Goal: Check status: Check status

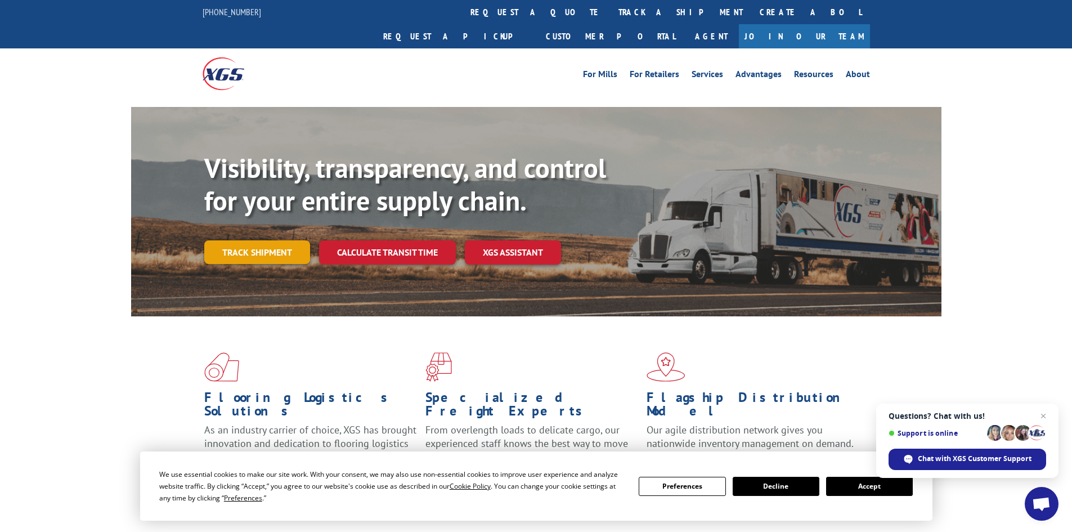
click at [270, 240] on link "Track shipment" at bounding box center [257, 252] width 106 height 24
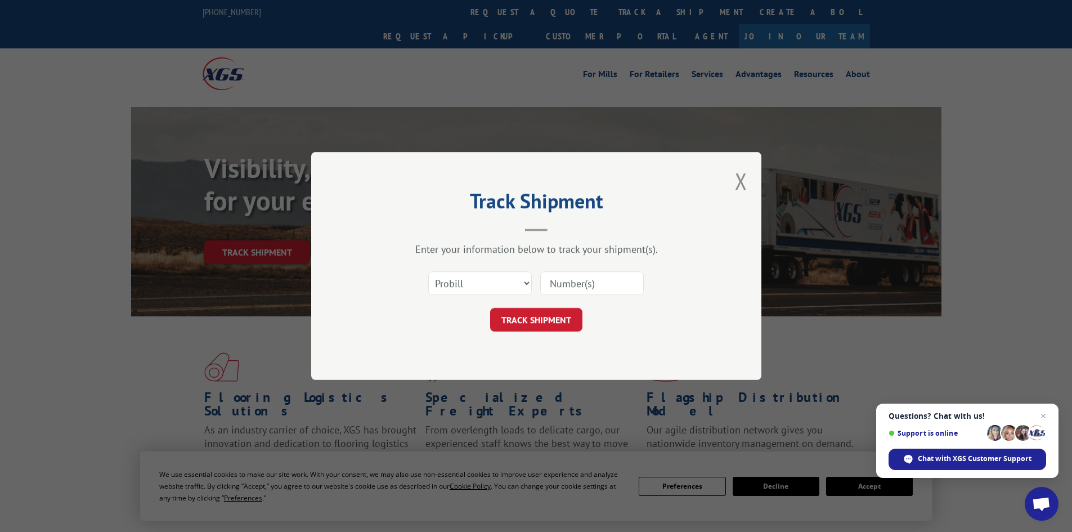
paste input "2875737"
type input "2875737"
drag, startPoint x: 466, startPoint y: 279, endPoint x: 466, endPoint y: 294, distance: 14.6
click at [466, 279] on select "Select category... Probill BOL PO" at bounding box center [480, 283] width 104 height 24
select select "bol"
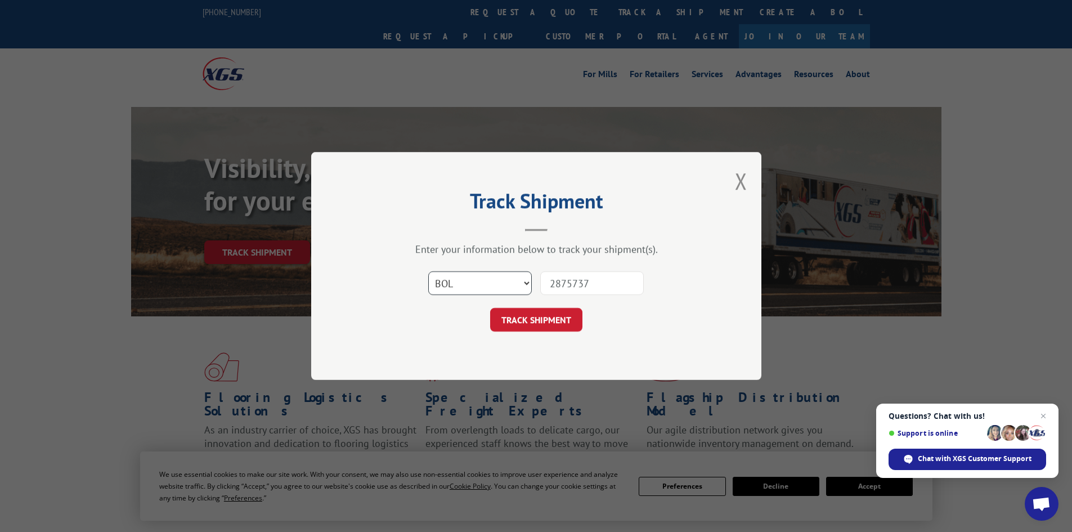
click at [428, 271] on select "Select category... Probill BOL PO" at bounding box center [480, 283] width 104 height 24
click at [587, 312] on div "TRACK SHIPMENT" at bounding box center [537, 320] width 338 height 24
click at [558, 324] on button "TRACK SHIPMENT" at bounding box center [536, 320] width 92 height 24
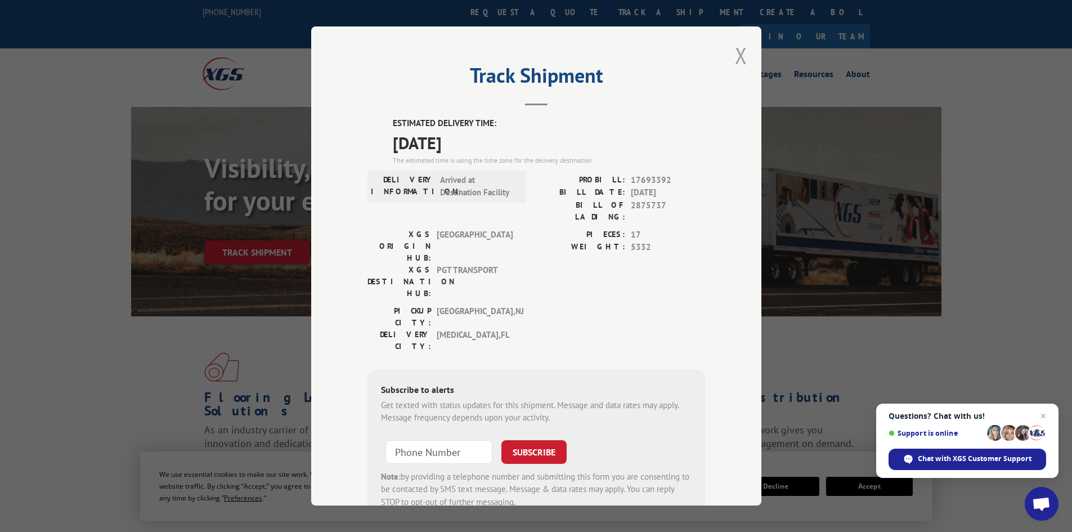
click at [737, 62] on button "Close modal" at bounding box center [741, 56] width 12 height 30
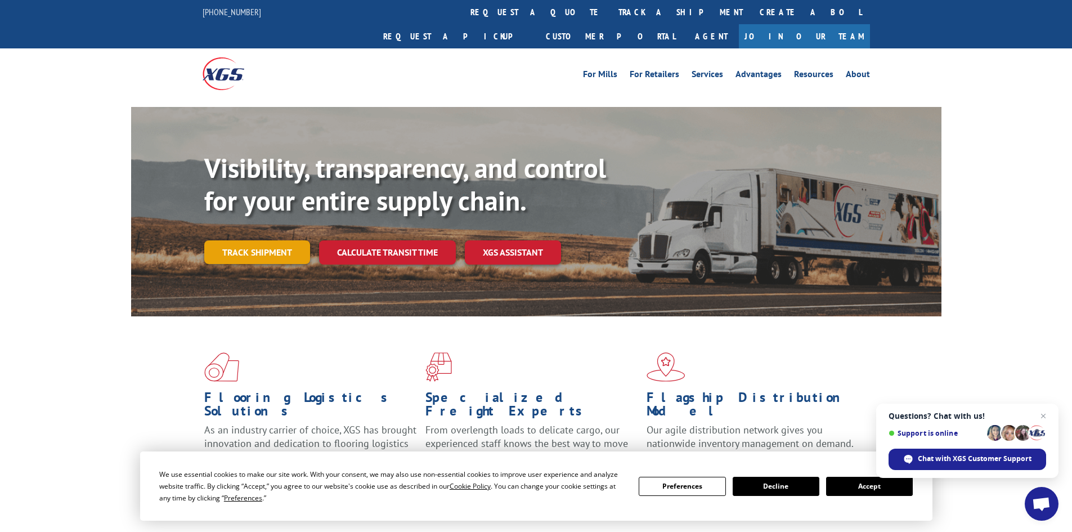
click at [276, 240] on link "Track shipment" at bounding box center [257, 252] width 106 height 24
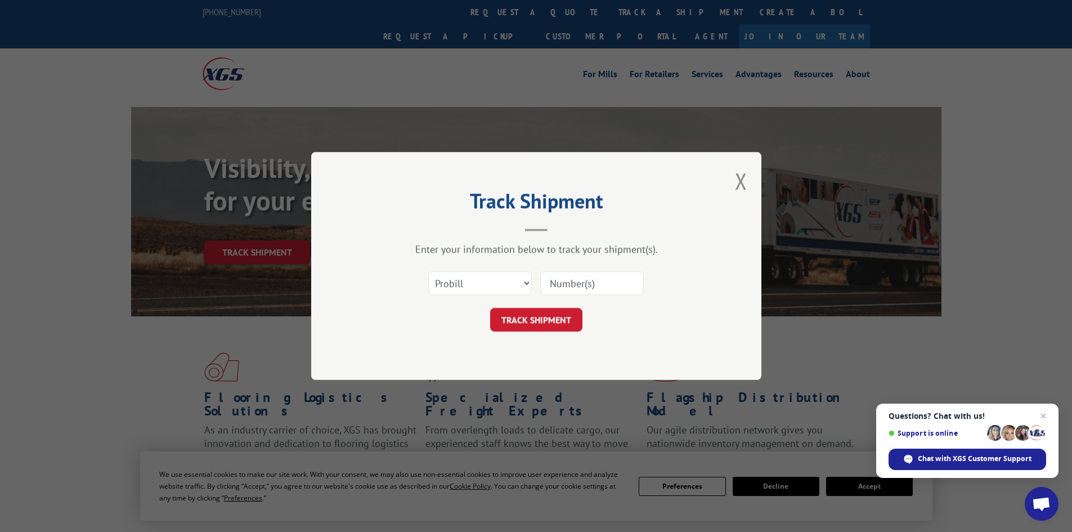
paste input "2871767"
type input "2871767"
click at [498, 284] on select "Select category... Probill BOL PO" at bounding box center [480, 283] width 104 height 24
select select "bol"
click at [428, 271] on select "Select category... Probill BOL PO" at bounding box center [480, 283] width 104 height 24
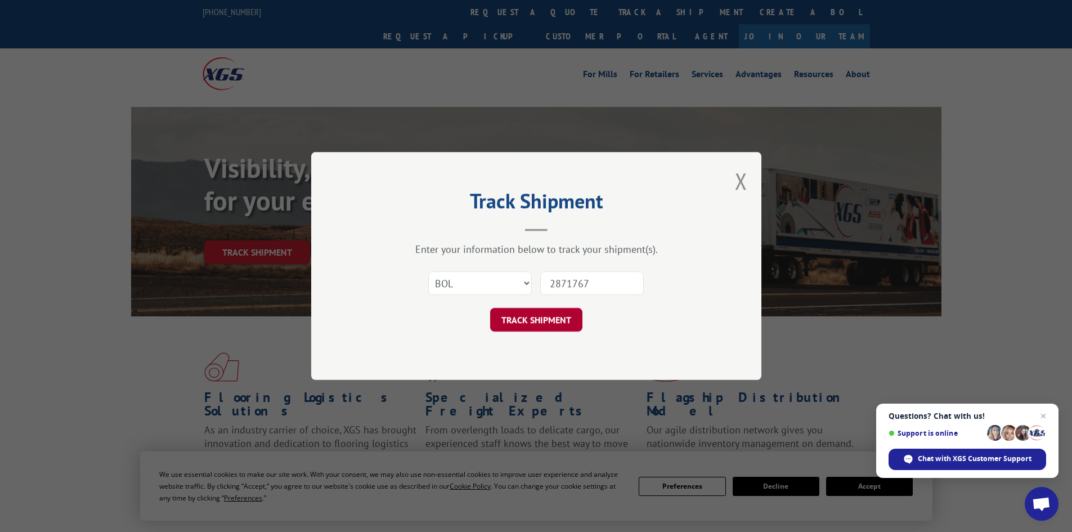
click at [526, 320] on button "TRACK SHIPMENT" at bounding box center [536, 320] width 92 height 24
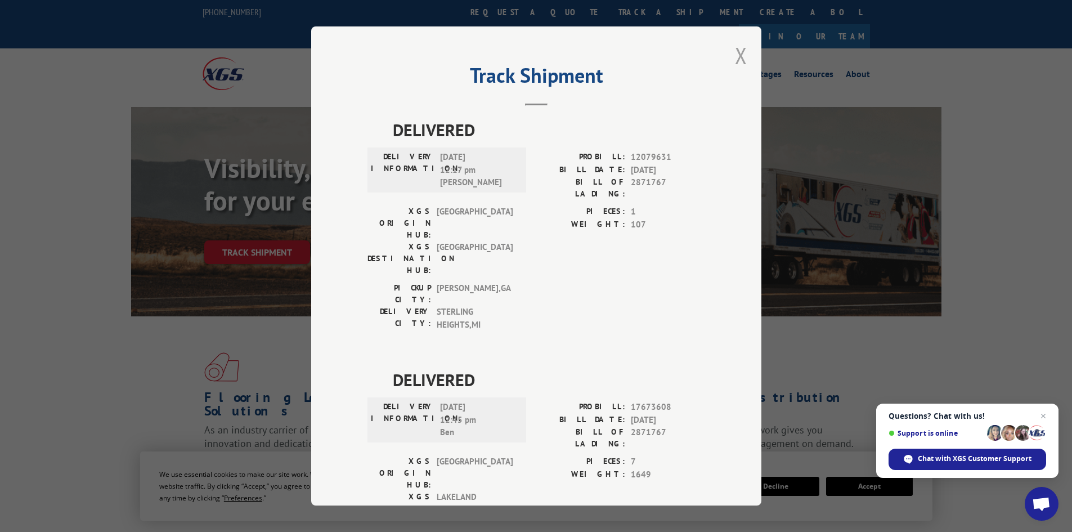
click at [740, 66] on button "Close modal" at bounding box center [741, 56] width 12 height 30
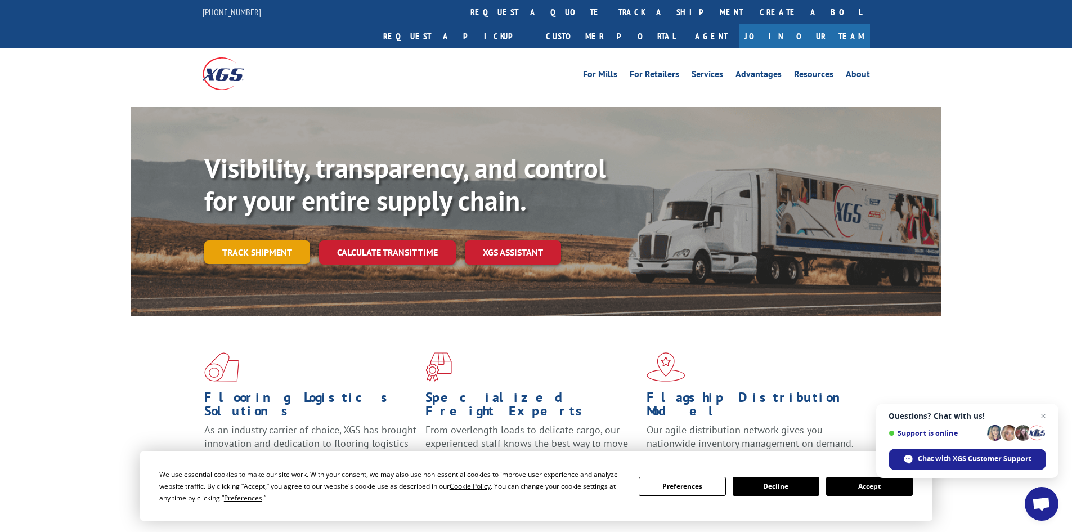
click at [252, 240] on link "Track shipment" at bounding box center [257, 252] width 106 height 24
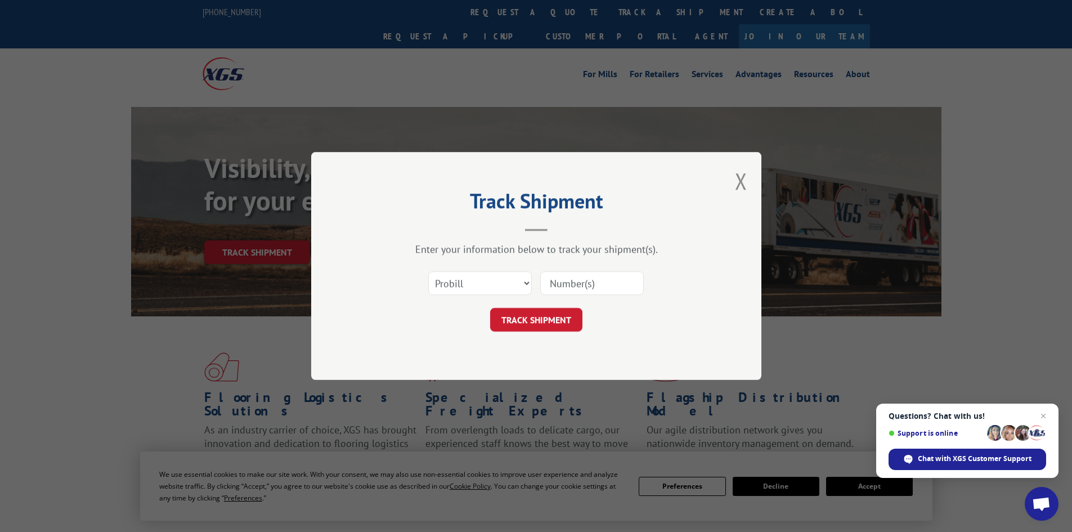
paste input "2881626"
type input "2881626"
click at [500, 292] on select "Select category... Probill BOL PO" at bounding box center [480, 283] width 104 height 24
select select "bol"
click at [428, 271] on select "Select category... Probill BOL PO" at bounding box center [480, 283] width 104 height 24
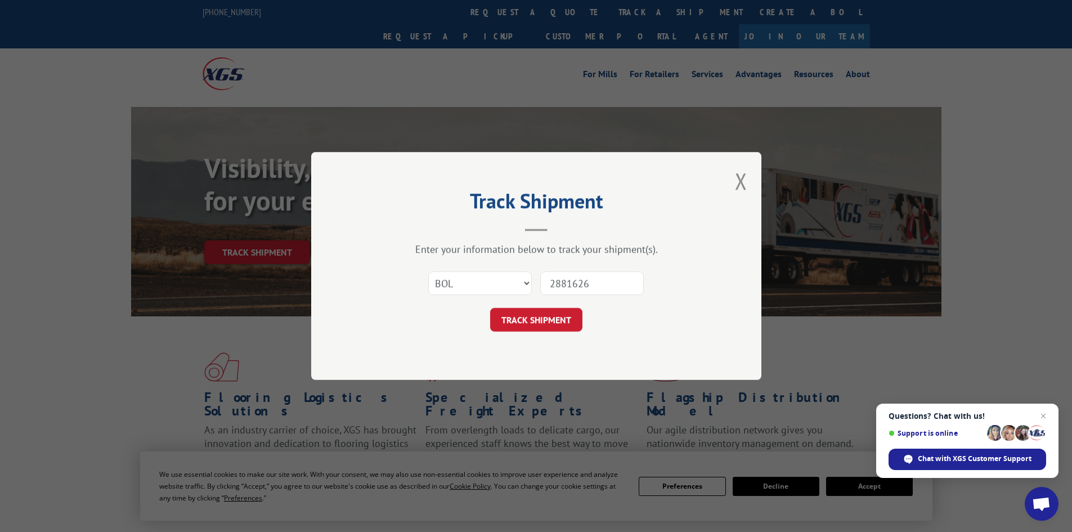
click at [527, 324] on button "TRACK SHIPMENT" at bounding box center [536, 320] width 92 height 24
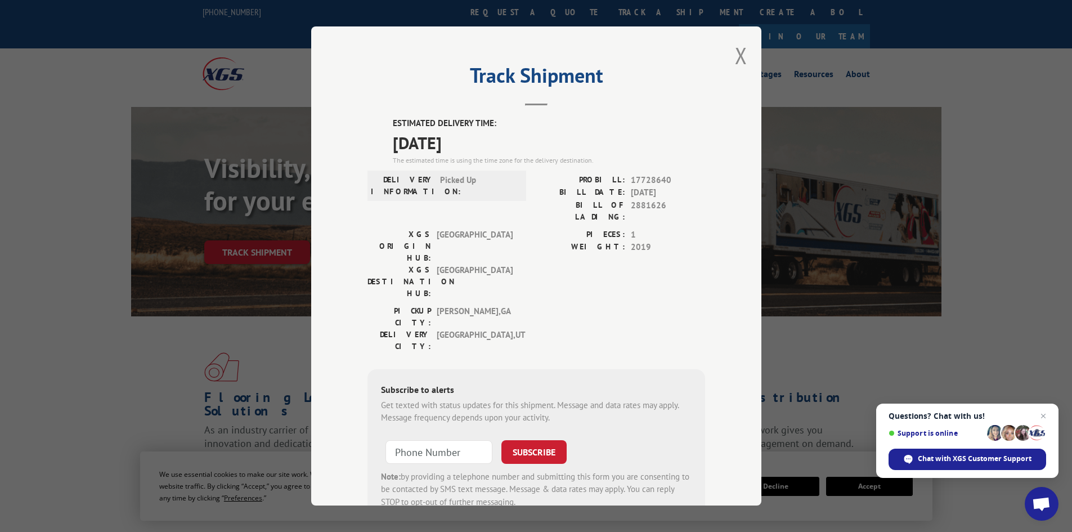
click at [743, 56] on div "Track Shipment ESTIMATED DELIVERY TIME: [DATE] The estimated time is using the …" at bounding box center [536, 265] width 450 height 479
click at [735, 55] on button "Close modal" at bounding box center [741, 56] width 12 height 30
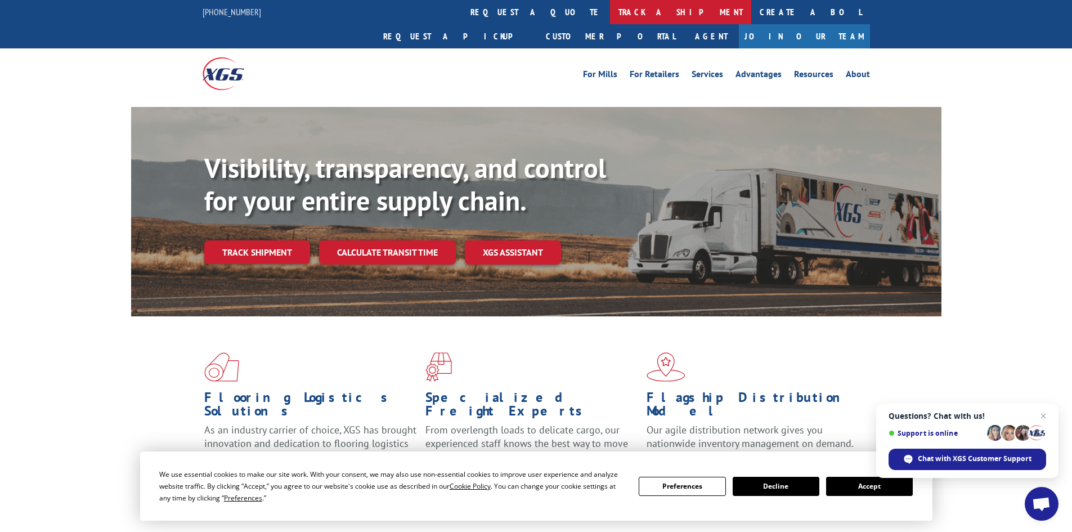
click at [610, 9] on link "track a shipment" at bounding box center [680, 12] width 141 height 24
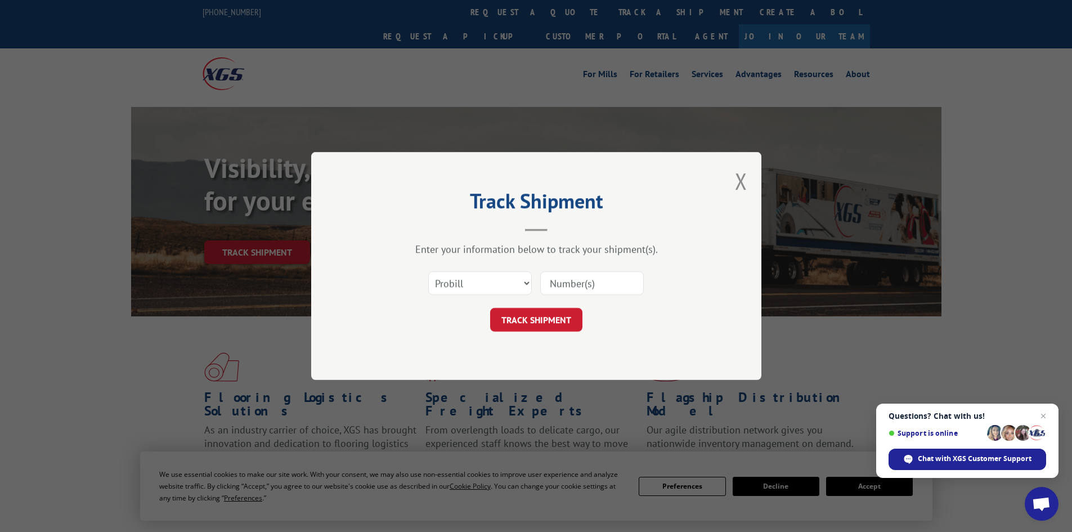
paste input "2880998"
type input "2880998"
click at [480, 275] on select "Select category... Probill BOL PO" at bounding box center [480, 283] width 104 height 24
select select "bol"
click at [428, 271] on select "Select category... Probill BOL PO" at bounding box center [480, 283] width 104 height 24
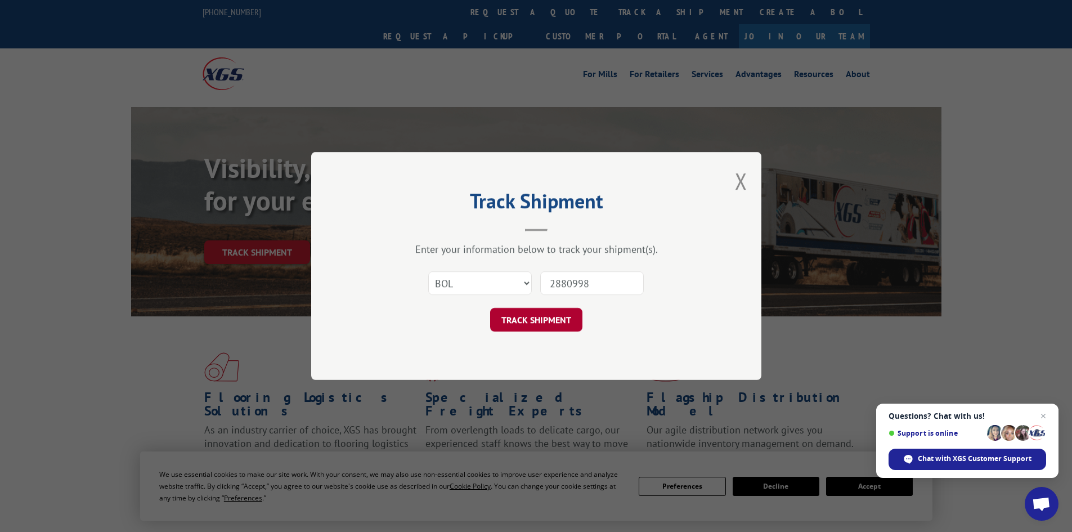
click at [512, 329] on button "TRACK SHIPMENT" at bounding box center [536, 320] width 92 height 24
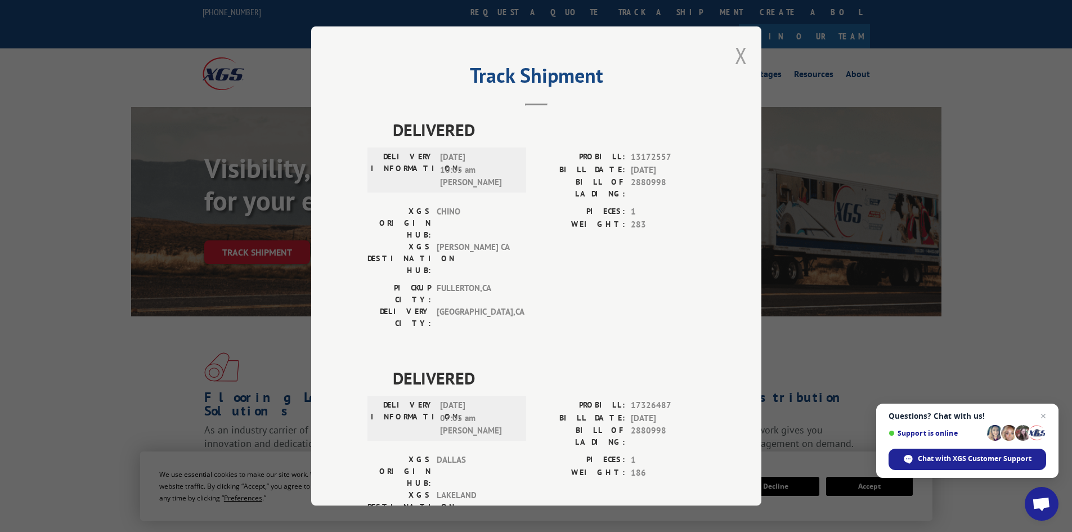
click at [738, 60] on button "Close modal" at bounding box center [741, 56] width 12 height 30
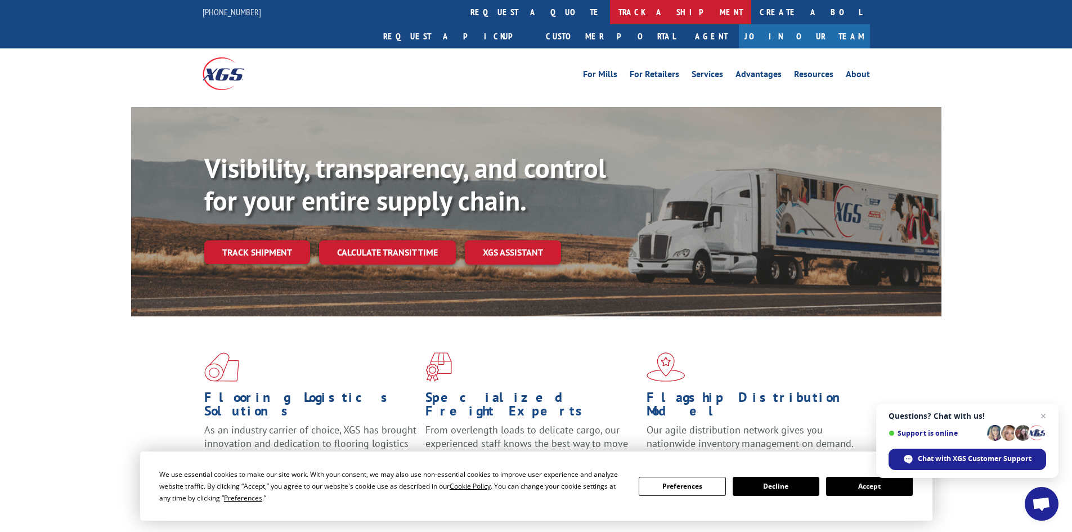
click at [610, 12] on link "track a shipment" at bounding box center [680, 12] width 141 height 24
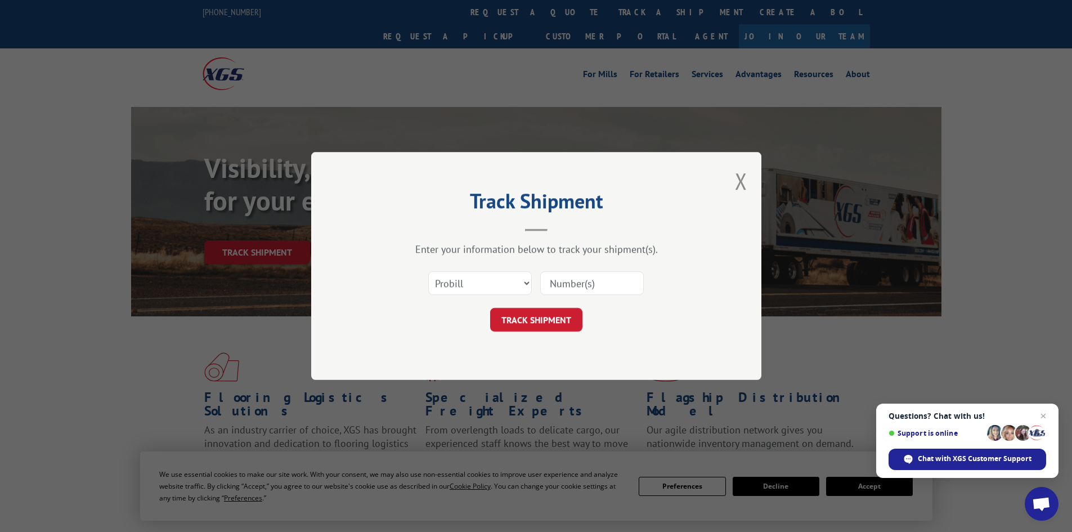
paste input "2876698"
type input "2876698"
drag, startPoint x: 496, startPoint y: 280, endPoint x: 485, endPoint y: 290, distance: 14.7
click at [496, 280] on select "Select category... Probill BOL PO" at bounding box center [480, 283] width 104 height 24
select select "bol"
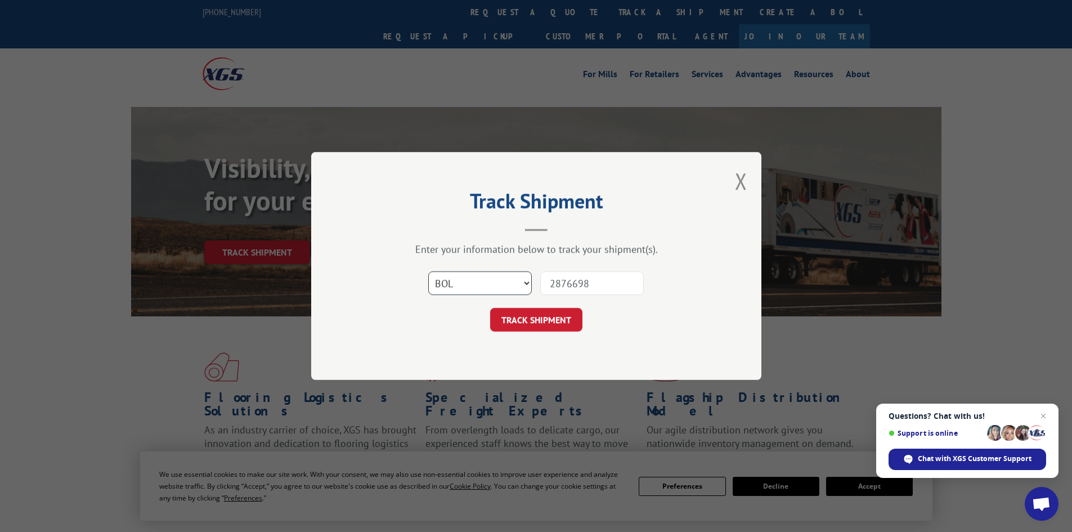
click at [428, 271] on select "Select category... Probill BOL PO" at bounding box center [480, 283] width 104 height 24
click at [524, 327] on button "TRACK SHIPMENT" at bounding box center [536, 320] width 92 height 24
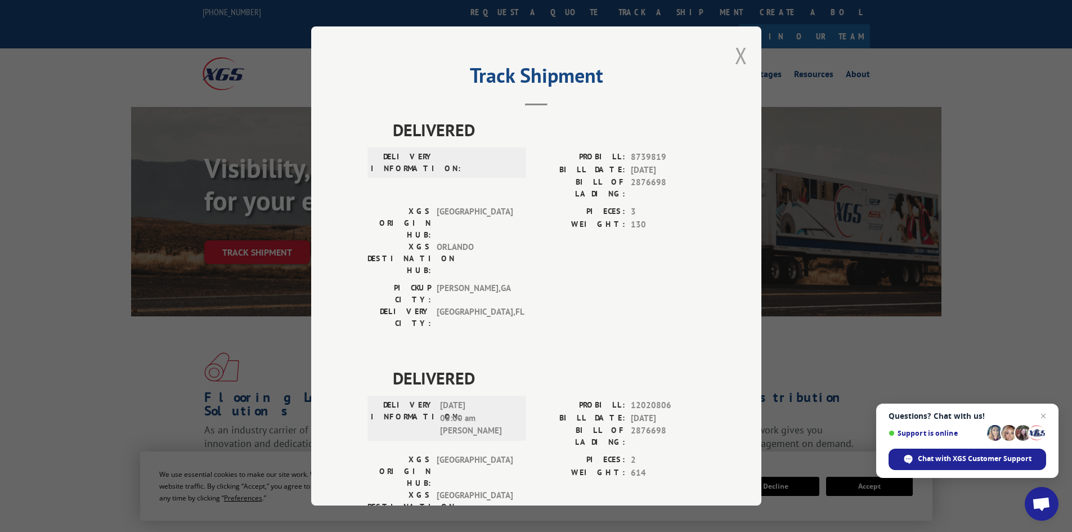
click at [739, 61] on button "Close modal" at bounding box center [741, 56] width 12 height 30
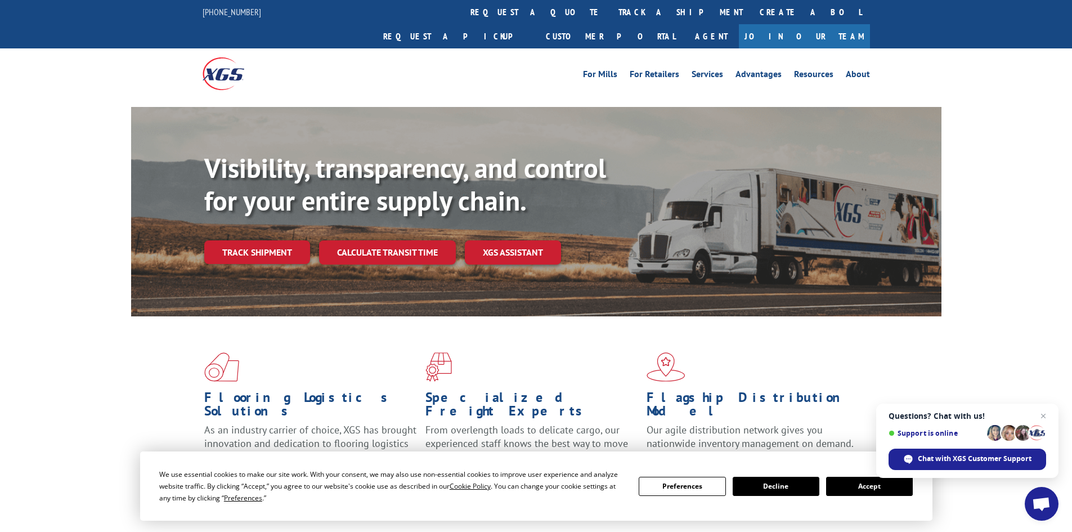
drag, startPoint x: 266, startPoint y: 230, endPoint x: 281, endPoint y: 233, distance: 15.6
click at [266, 240] on link "Track shipment" at bounding box center [257, 252] width 106 height 24
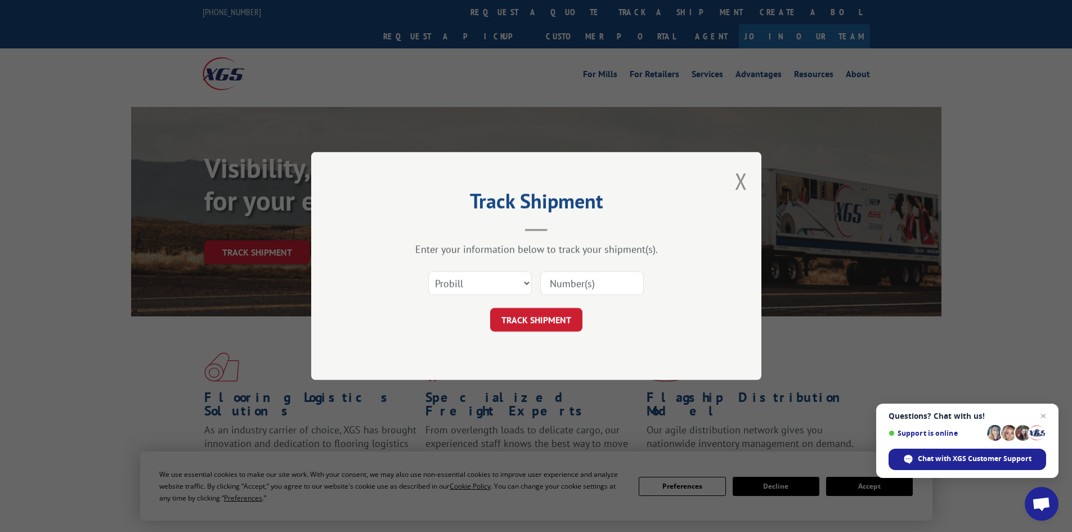
click at [598, 272] on input at bounding box center [592, 283] width 104 height 24
type input "2876749"
click at [494, 285] on select "Select category... Probill BOL PO" at bounding box center [480, 283] width 104 height 24
select select "bol"
click at [428, 271] on select "Select category... Probill BOL PO" at bounding box center [480, 283] width 104 height 24
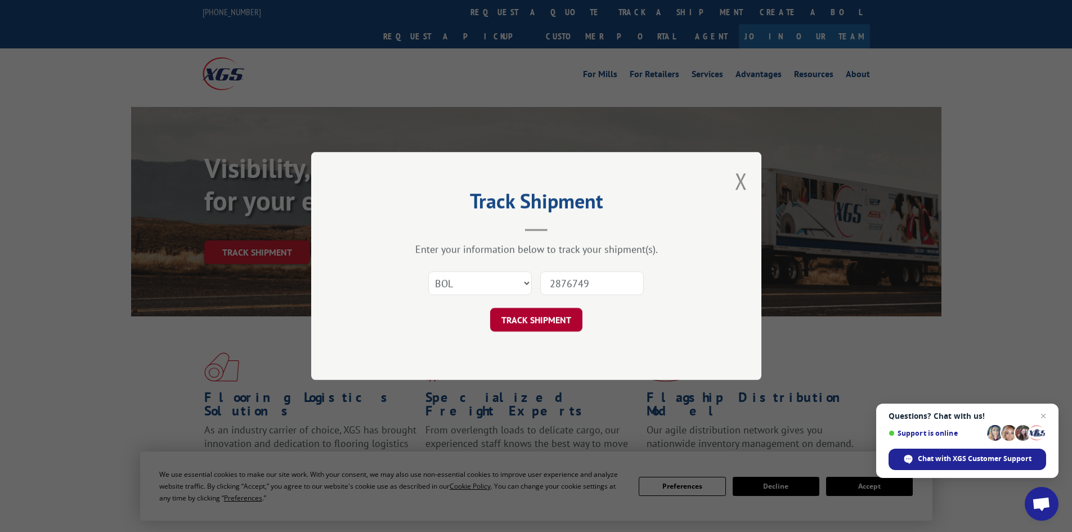
click at [531, 324] on button "TRACK SHIPMENT" at bounding box center [536, 320] width 92 height 24
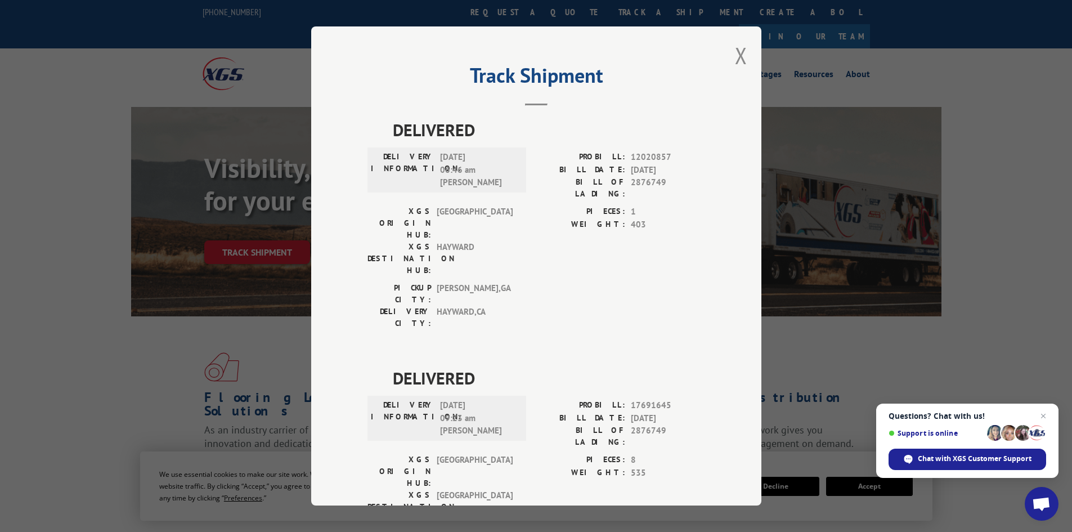
click at [730, 52] on div "Track Shipment DELIVERED DELIVERY INFORMATION: [DATE] 06:46 am [PERSON_NAME] PR…" at bounding box center [536, 265] width 450 height 479
click at [737, 52] on button "Close modal" at bounding box center [741, 56] width 12 height 30
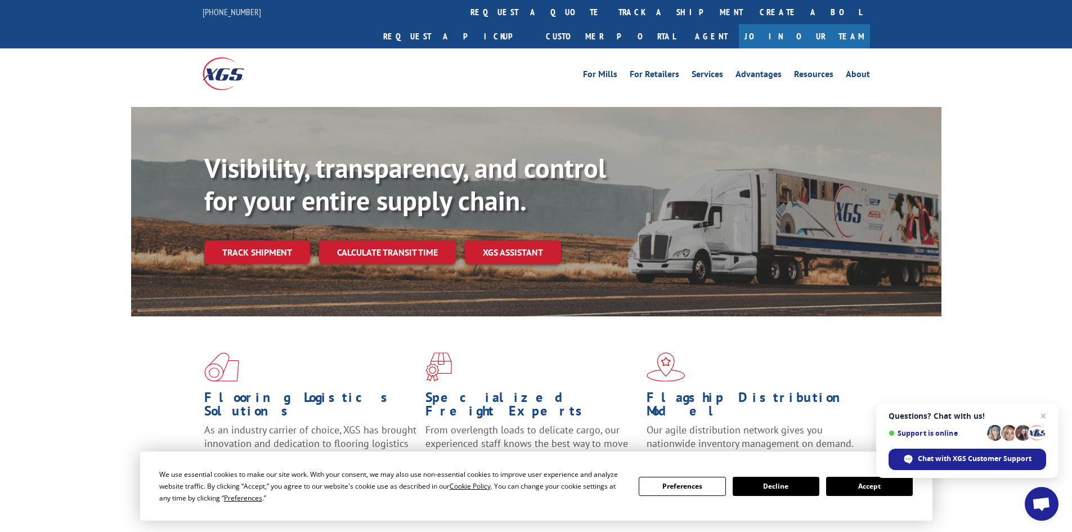
click at [499, 48] on div "For [PERSON_NAME] For Retailers Services Advantages Resources About For [PERSON…" at bounding box center [537, 73] width 668 height 50
click at [610, 15] on link "track a shipment" at bounding box center [680, 12] width 141 height 24
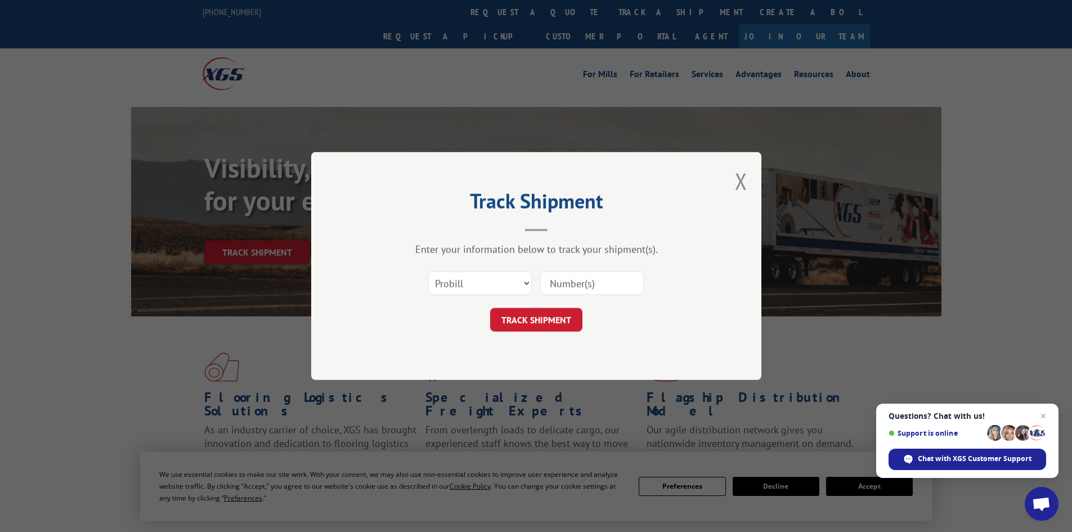
click at [566, 285] on input at bounding box center [592, 283] width 104 height 24
type input "2874577"
click at [500, 281] on select "Select category... Probill BOL PO" at bounding box center [480, 283] width 104 height 24
select select "bol"
click at [428, 271] on select "Select category... Probill BOL PO" at bounding box center [480, 283] width 104 height 24
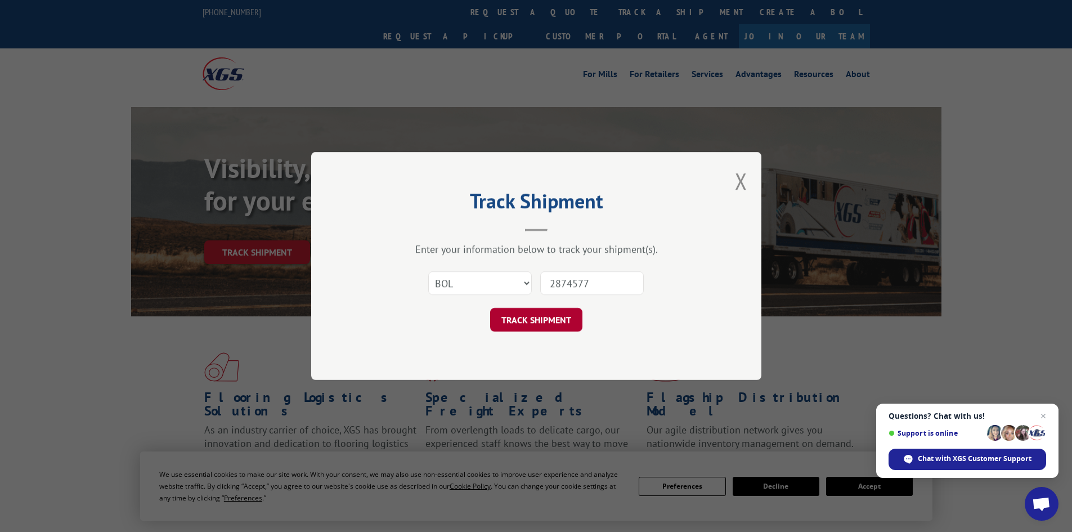
click at [517, 321] on button "TRACK SHIPMENT" at bounding box center [536, 320] width 92 height 24
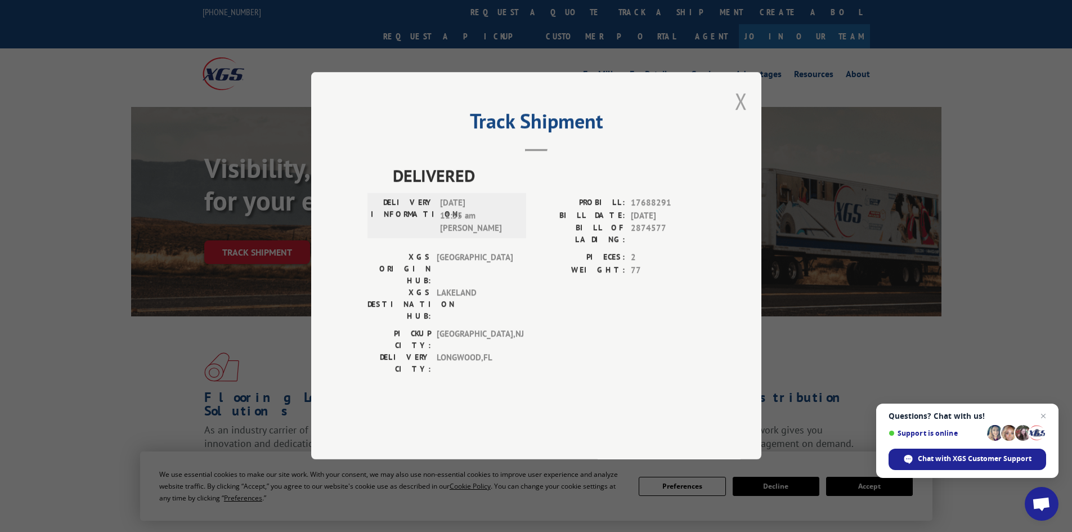
drag, startPoint x: 738, startPoint y: 132, endPoint x: 721, endPoint y: 144, distance: 20.3
click at [737, 116] on button "Close modal" at bounding box center [741, 101] width 12 height 30
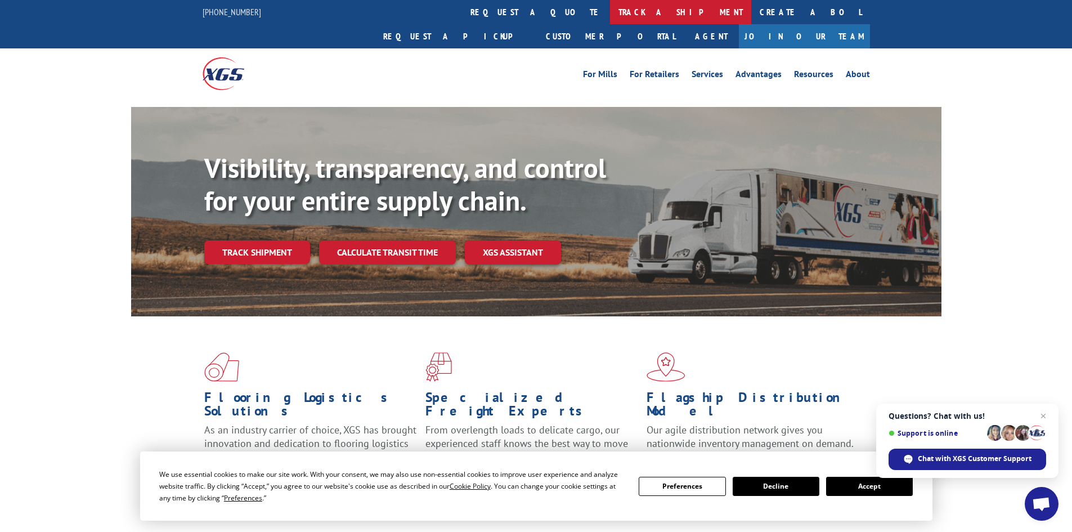
click at [610, 17] on link "track a shipment" at bounding box center [680, 12] width 141 height 24
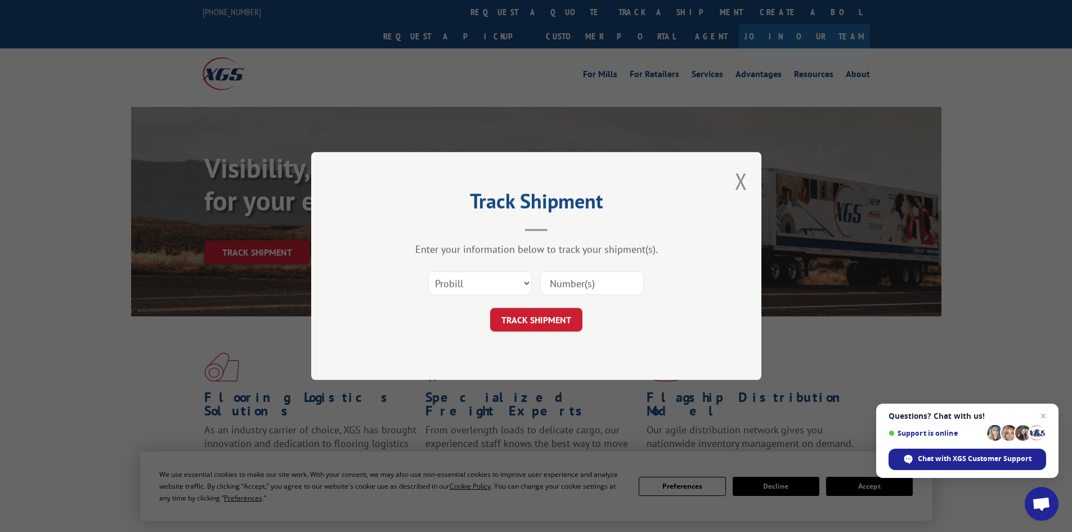
click at [579, 282] on input at bounding box center [592, 283] width 104 height 24
type input "2876924"
click at [480, 285] on select "Select category... Probill BOL PO" at bounding box center [480, 283] width 104 height 24
select select "bol"
click at [428, 271] on select "Select category... Probill BOL PO" at bounding box center [480, 283] width 104 height 24
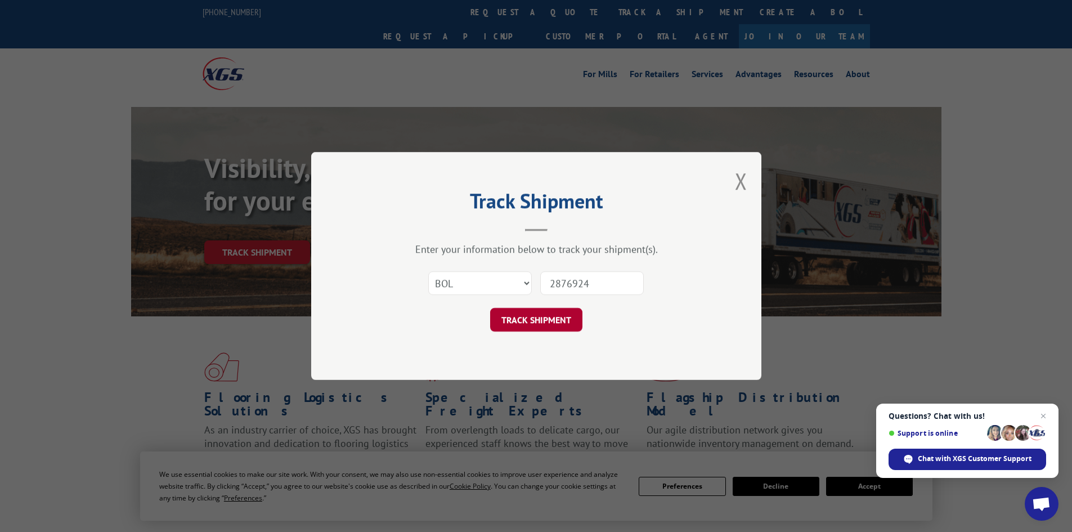
click at [522, 321] on button "TRACK SHIPMENT" at bounding box center [536, 320] width 92 height 24
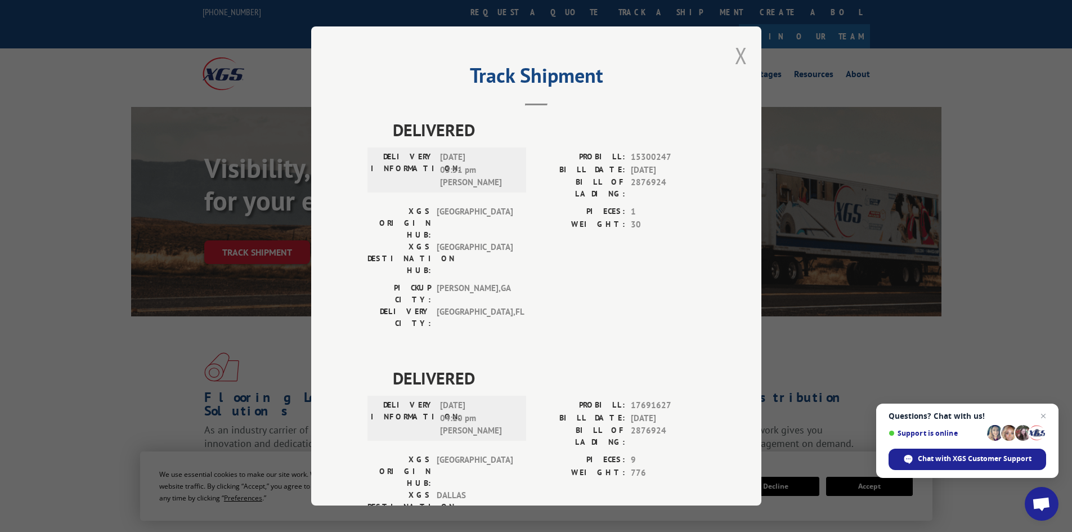
click at [737, 58] on button "Close modal" at bounding box center [741, 56] width 12 height 30
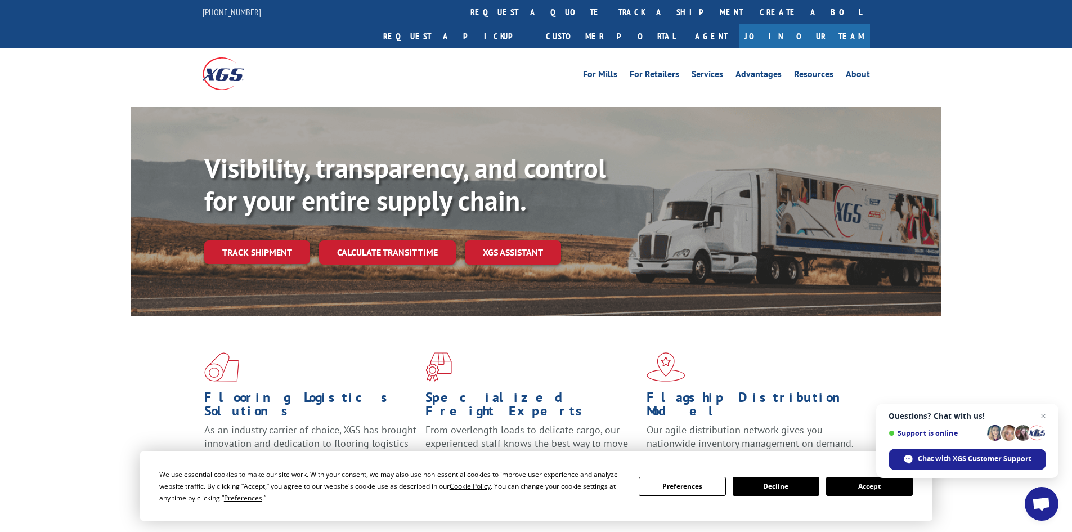
click at [610, 11] on link "track a shipment" at bounding box center [680, 12] width 141 height 24
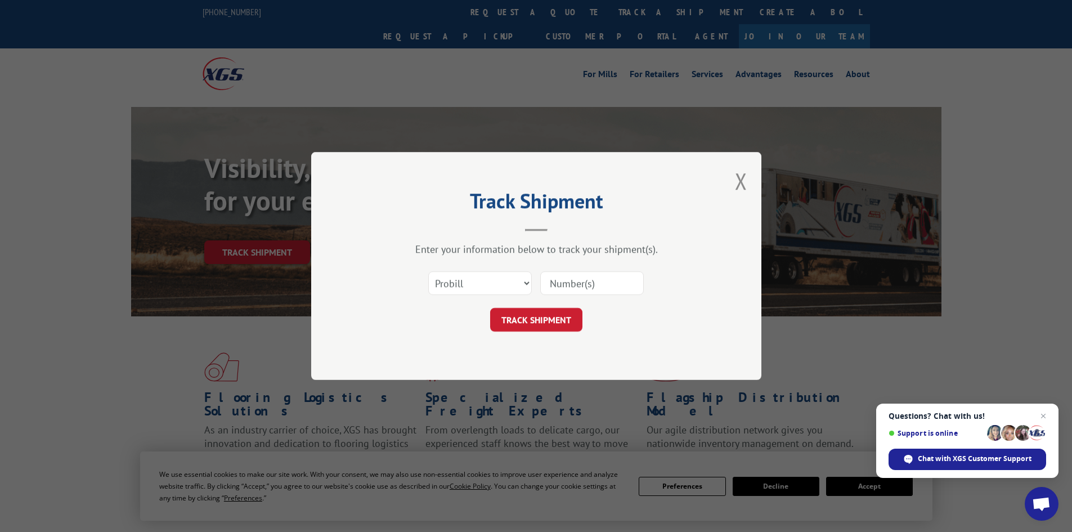
paste input "2879426"
type input "2879426"
click at [460, 287] on select "Select category... Probill BOL PO" at bounding box center [480, 283] width 104 height 24
select select "bol"
click at [428, 271] on select "Select category... Probill BOL PO" at bounding box center [480, 283] width 104 height 24
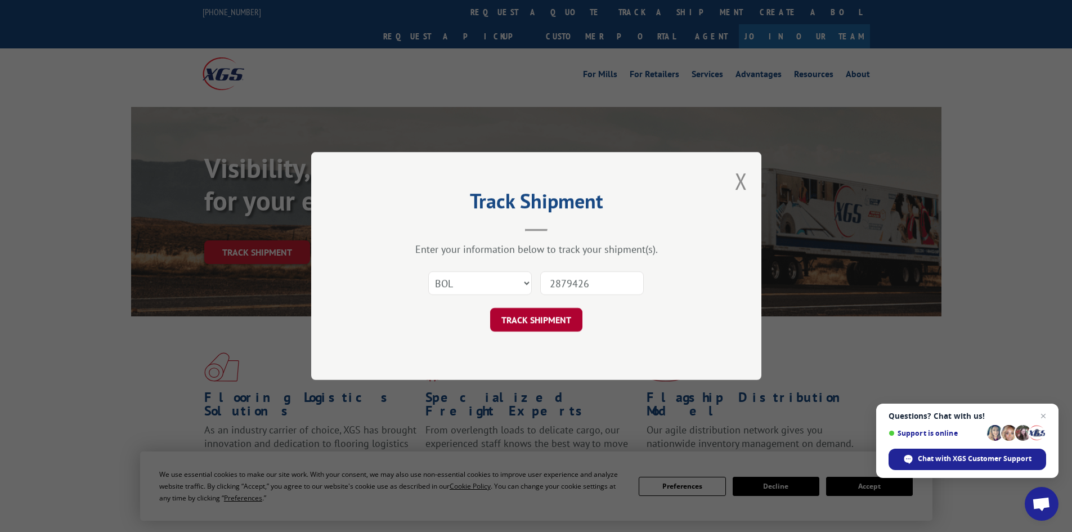
click at [526, 323] on button "TRACK SHIPMENT" at bounding box center [536, 320] width 92 height 24
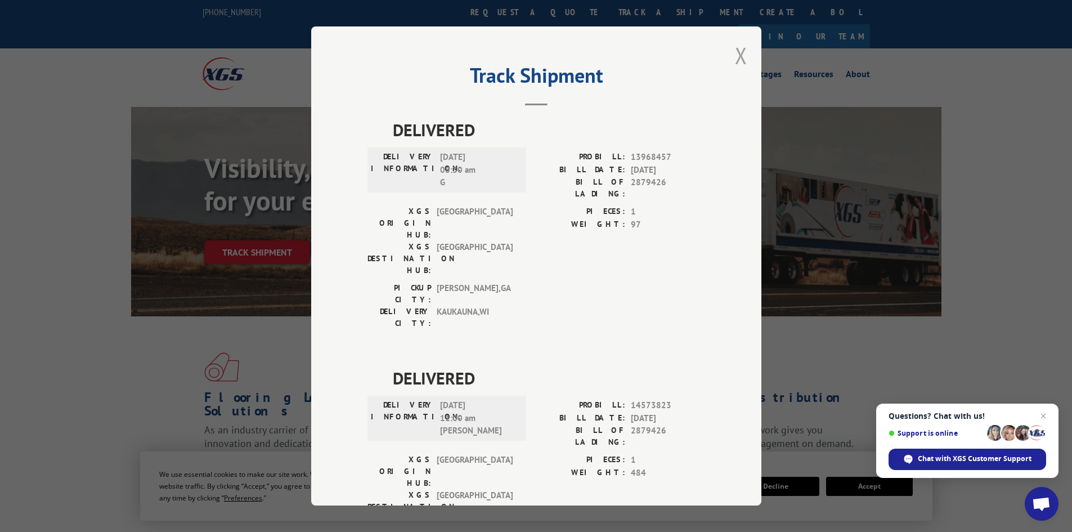
click at [743, 61] on button "Close modal" at bounding box center [741, 56] width 12 height 30
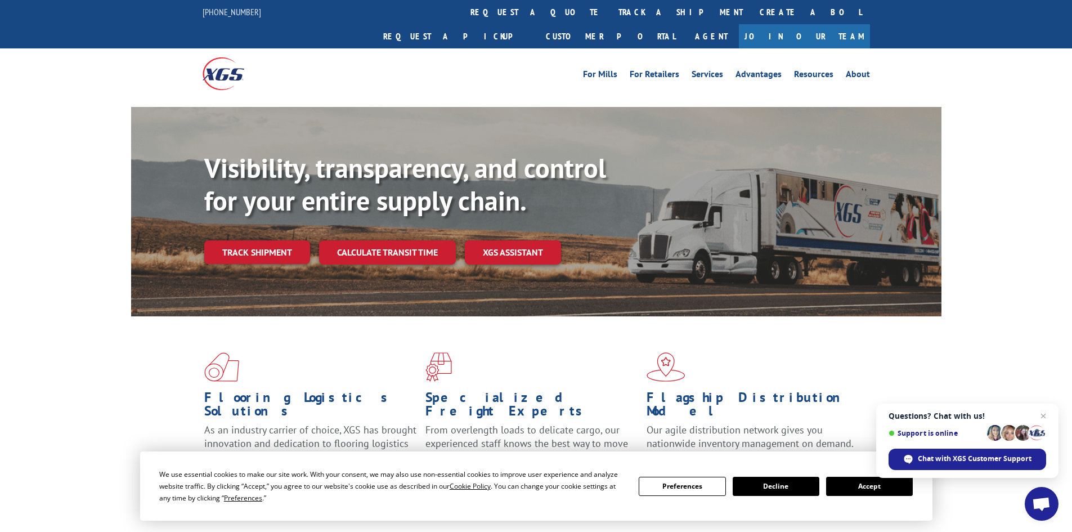
drag, startPoint x: 492, startPoint y: 13, endPoint x: 500, endPoint y: 30, distance: 19.4
click at [610, 13] on link "track a shipment" at bounding box center [680, 12] width 141 height 24
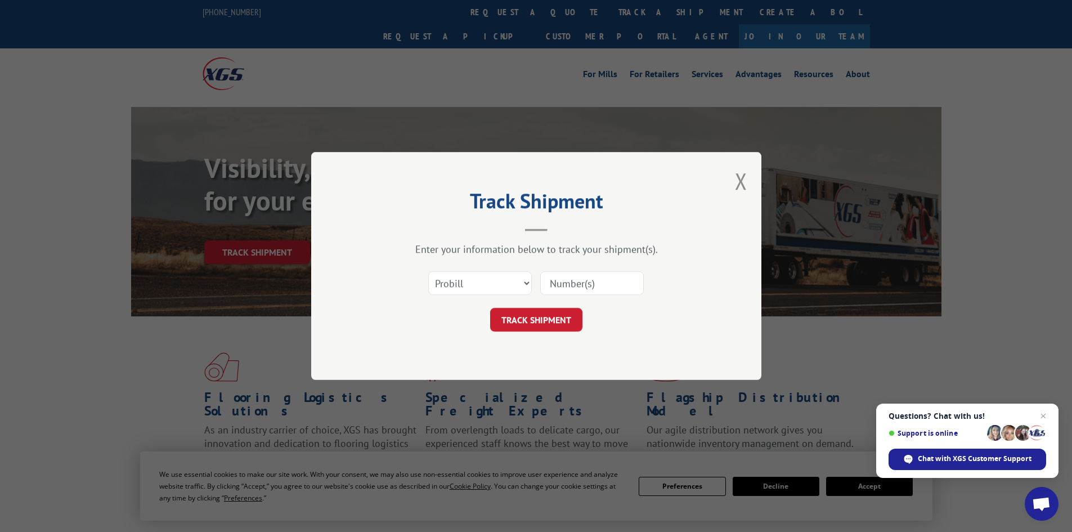
paste input "2881339"
type input "2881339"
click at [485, 278] on select "Select category... Probill BOL PO" at bounding box center [480, 283] width 104 height 24
select select "bol"
click at [428, 271] on select "Select category... Probill BOL PO" at bounding box center [480, 283] width 104 height 24
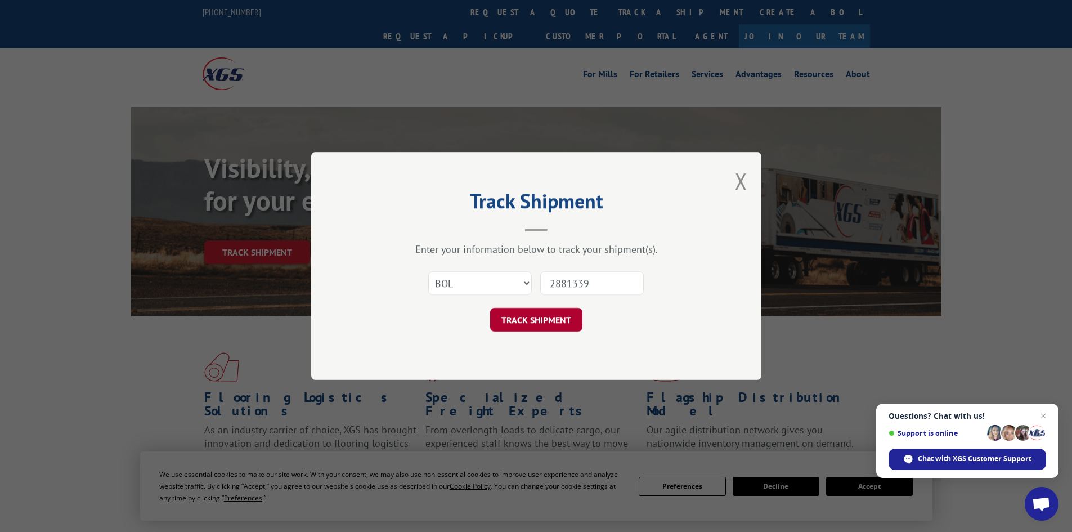
drag, startPoint x: 511, startPoint y: 327, endPoint x: 526, endPoint y: 326, distance: 15.2
click at [512, 327] on button "TRACK SHIPMENT" at bounding box center [536, 320] width 92 height 24
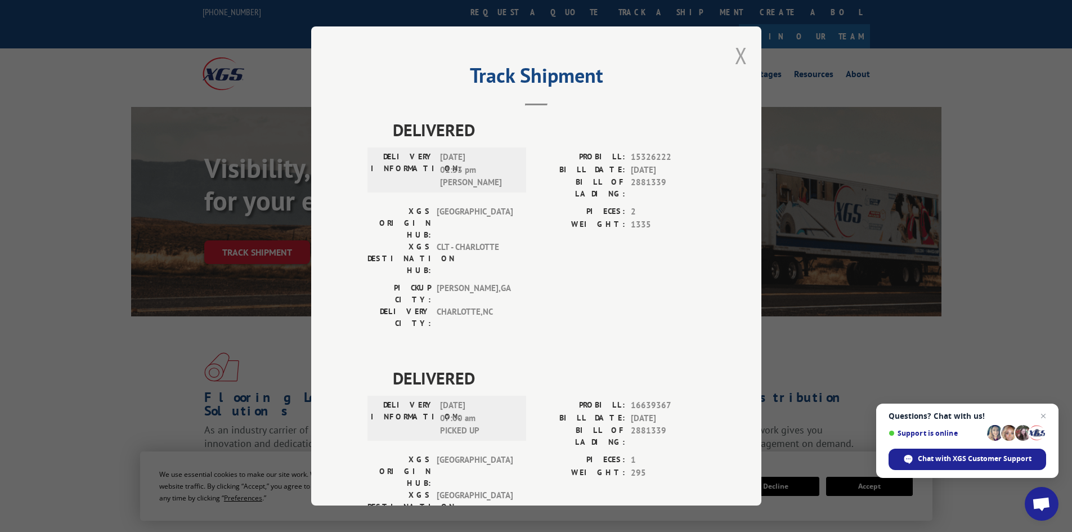
click at [735, 67] on button "Close modal" at bounding box center [741, 56] width 12 height 30
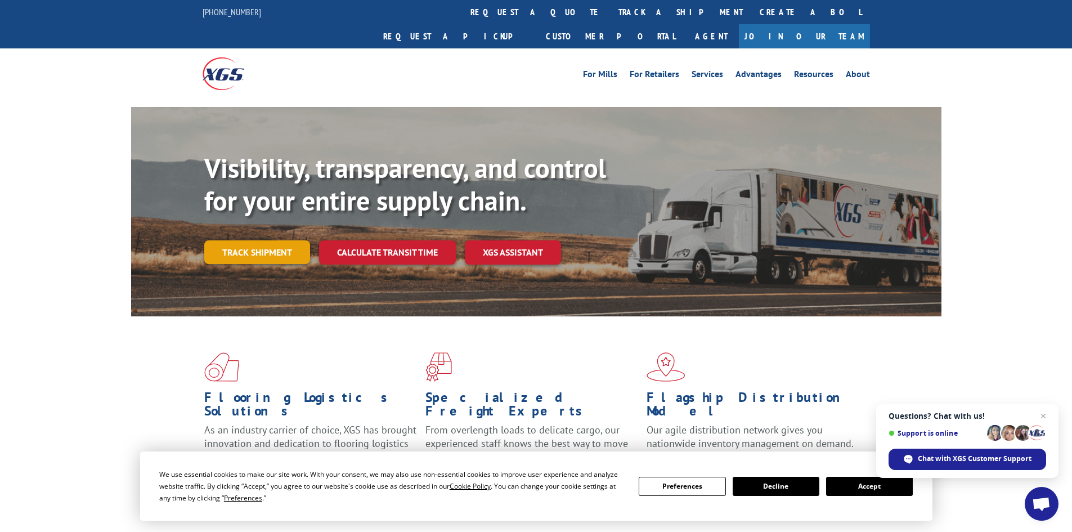
click at [247, 240] on link "Track shipment" at bounding box center [257, 252] width 106 height 24
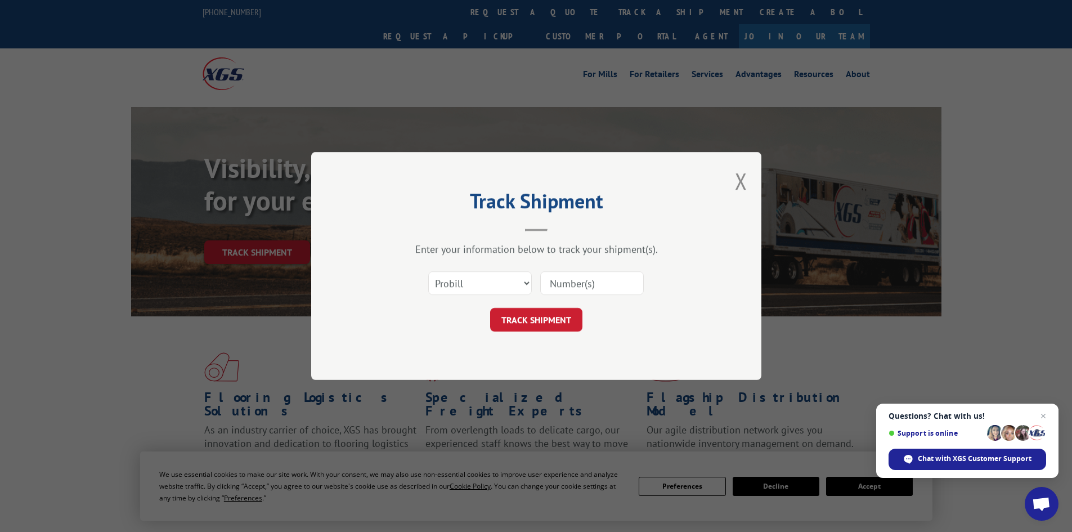
paste input "2876796"
type input "2876796"
click at [501, 285] on select "Select category... Probill BOL PO" at bounding box center [480, 283] width 104 height 24
select select "bol"
click at [428, 271] on select "Select category... Probill BOL PO" at bounding box center [480, 283] width 104 height 24
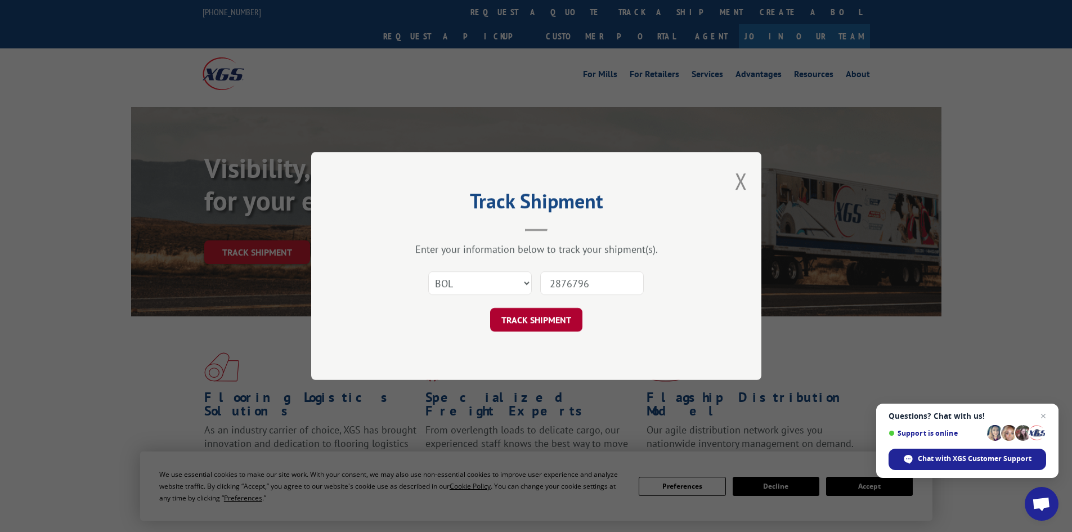
click at [517, 321] on button "TRACK SHIPMENT" at bounding box center [536, 320] width 92 height 24
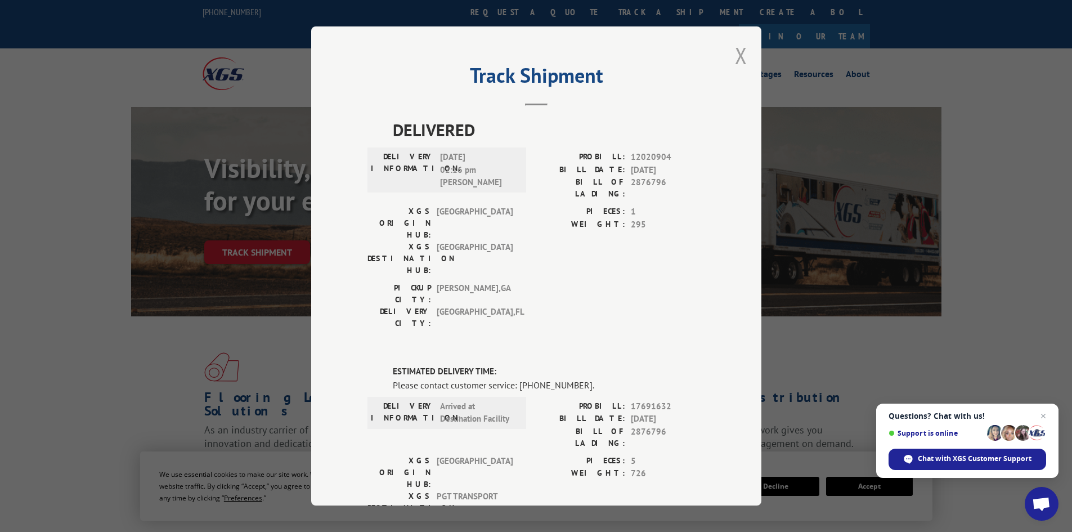
click at [740, 63] on button "Close modal" at bounding box center [741, 56] width 12 height 30
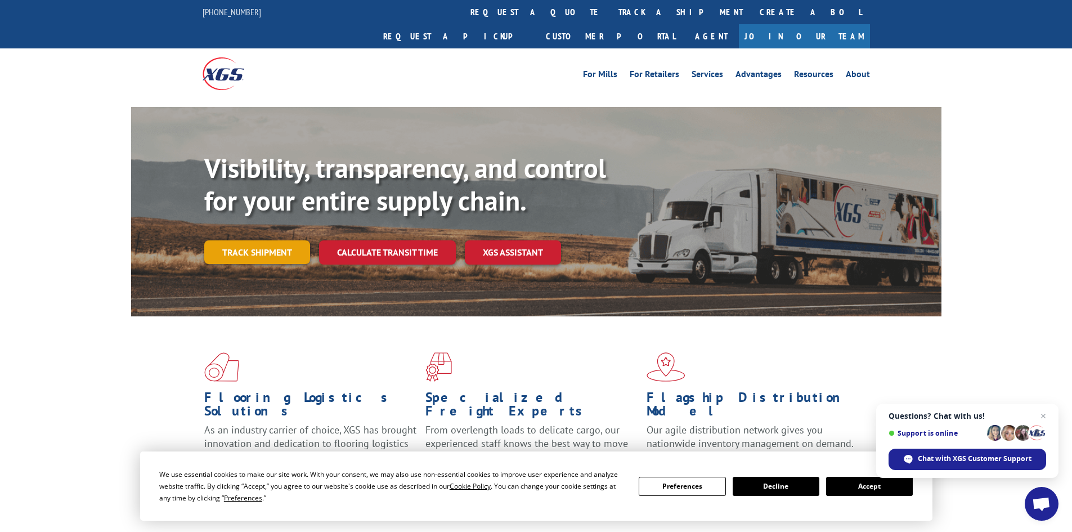
click at [263, 240] on link "Track shipment" at bounding box center [257, 252] width 106 height 24
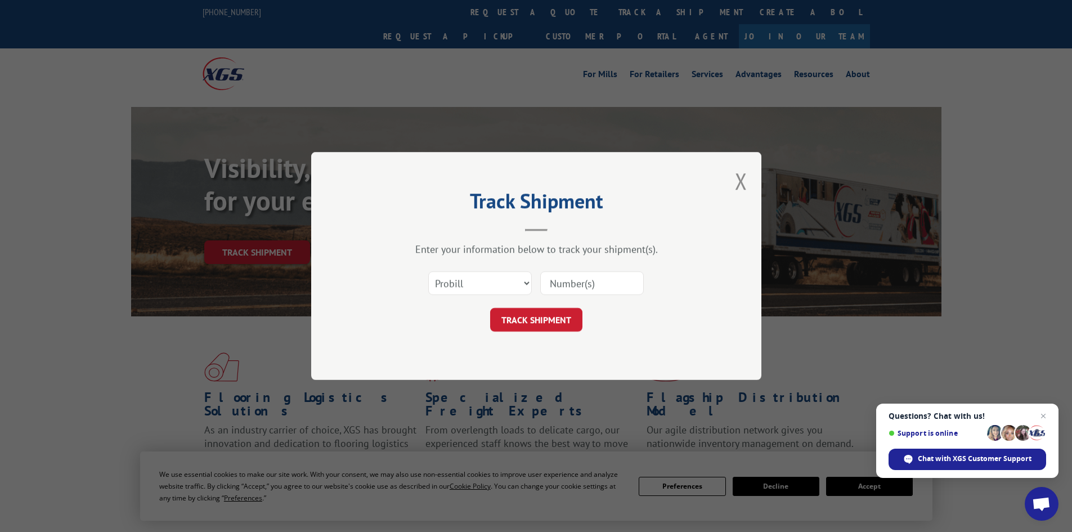
paste input "2880629"
type input "2880629"
drag, startPoint x: 498, startPoint y: 285, endPoint x: 493, endPoint y: 288, distance: 6.3
click at [498, 285] on select "Select category... Probill BOL PO" at bounding box center [480, 283] width 104 height 24
select select "bol"
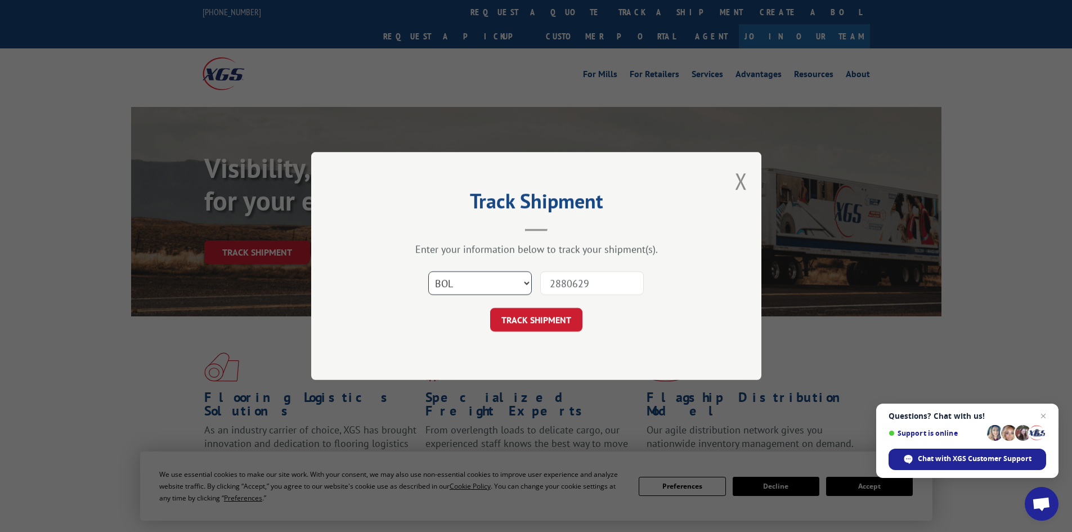
click at [428, 271] on select "Select category... Probill BOL PO" at bounding box center [480, 283] width 104 height 24
click at [524, 328] on button "TRACK SHIPMENT" at bounding box center [536, 320] width 92 height 24
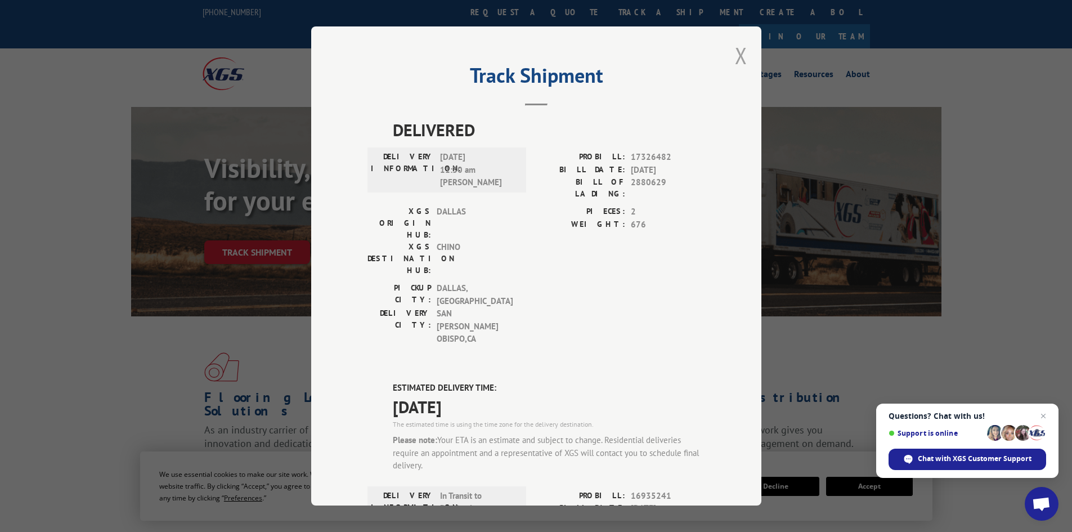
click at [738, 59] on button "Close modal" at bounding box center [741, 56] width 12 height 30
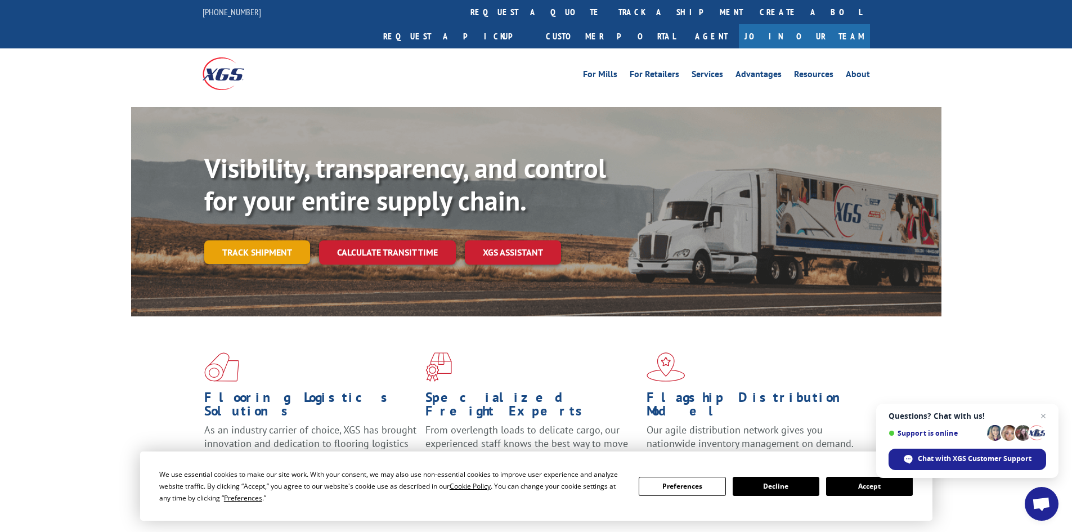
click at [264, 240] on link "Track shipment" at bounding box center [257, 252] width 106 height 24
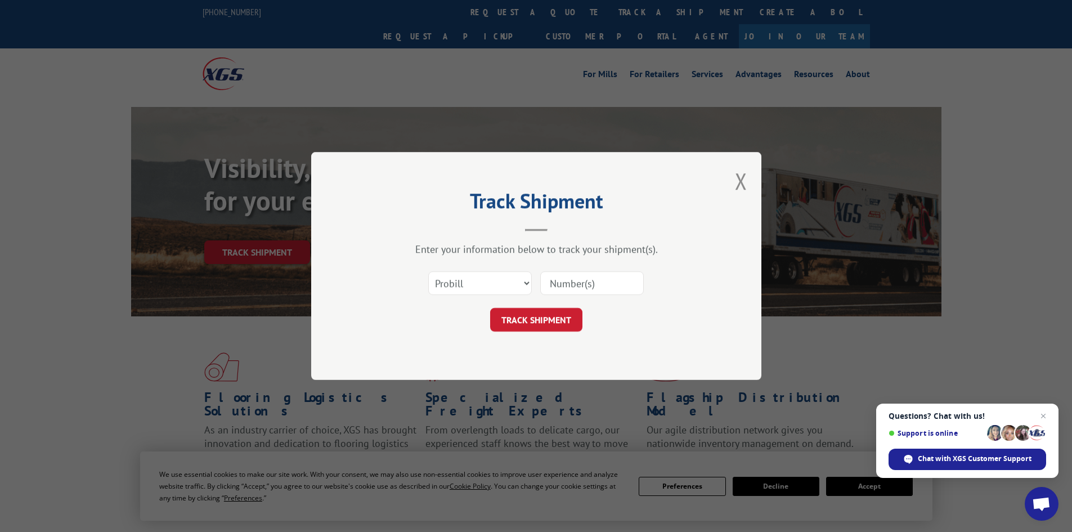
paste input "2878897"
type input "2878897"
click at [500, 292] on select "Select category... Probill BOL PO" at bounding box center [480, 283] width 104 height 24
select select "bol"
click at [428, 271] on select "Select category... Probill BOL PO" at bounding box center [480, 283] width 104 height 24
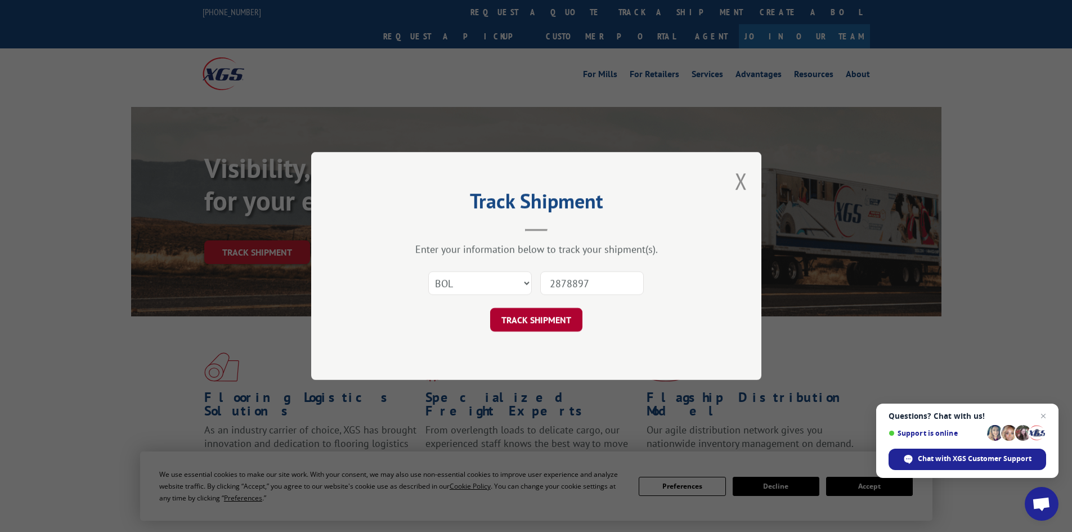
click at [518, 324] on button "TRACK SHIPMENT" at bounding box center [536, 320] width 92 height 24
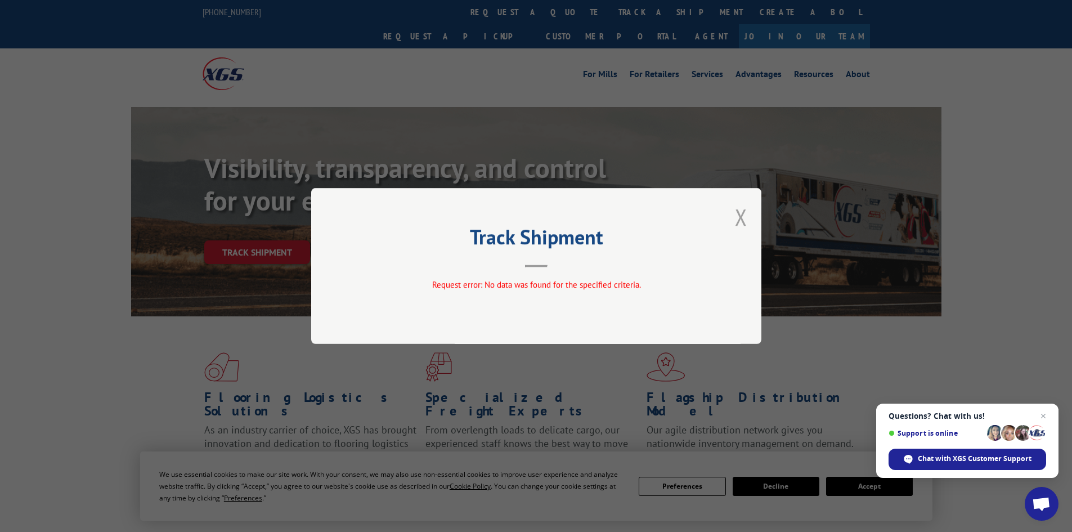
click at [741, 221] on button "Close modal" at bounding box center [741, 217] width 12 height 30
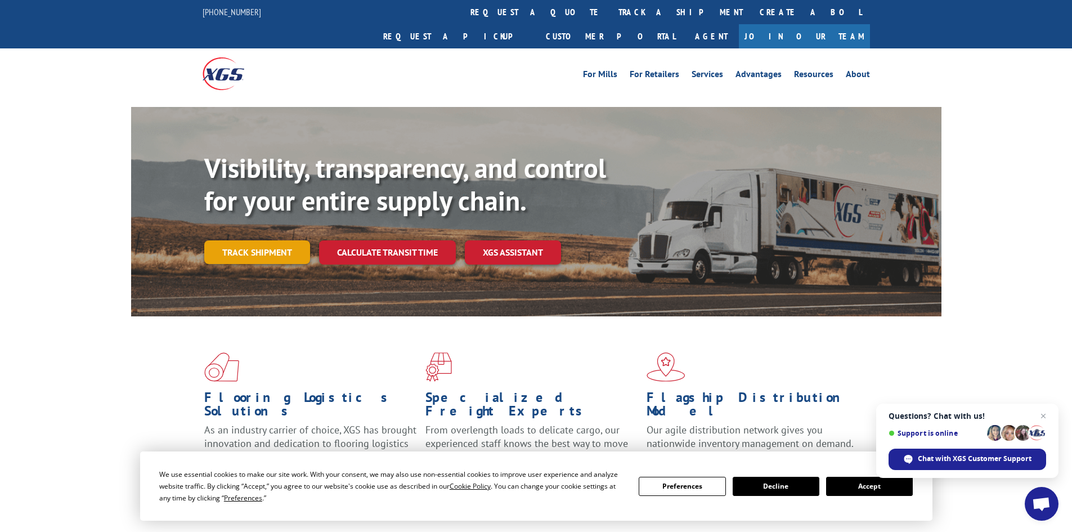
click at [282, 240] on link "Track shipment" at bounding box center [257, 252] width 106 height 24
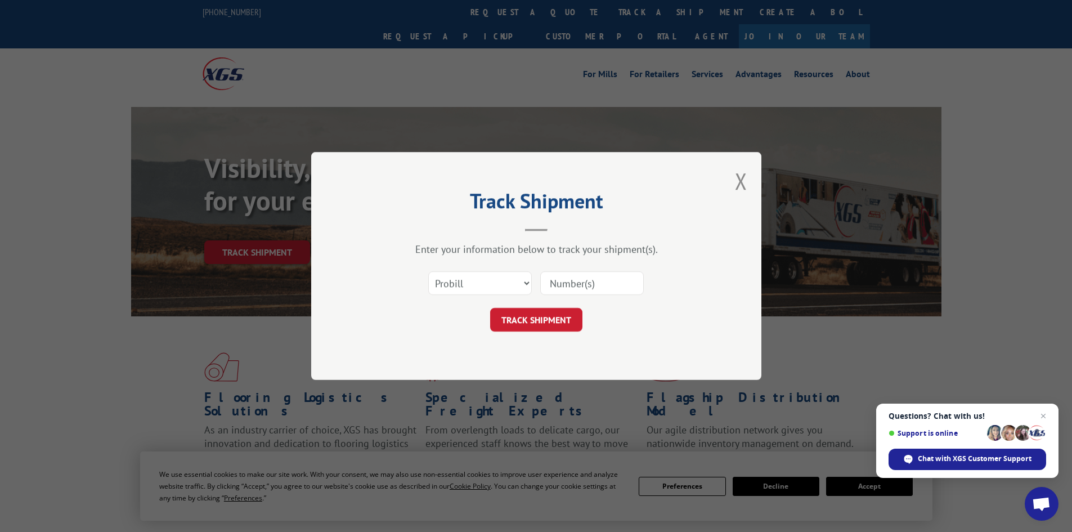
paste input "2878897"
type input "2878897"
click at [482, 290] on select "Select category... Probill BOL PO" at bounding box center [480, 283] width 104 height 24
select select "bol"
click at [428, 271] on select "Select category... Probill BOL PO" at bounding box center [480, 283] width 104 height 24
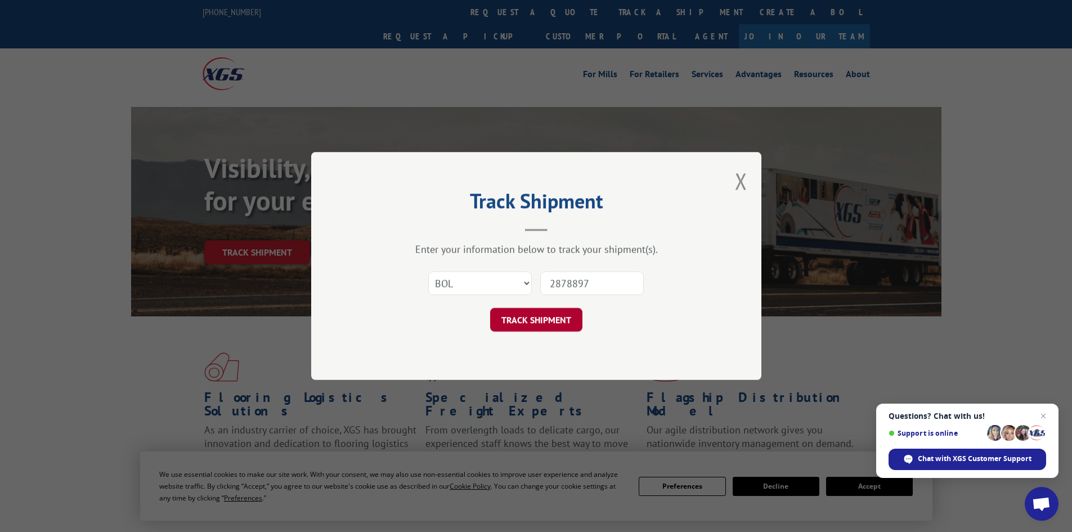
click at [525, 322] on button "TRACK SHIPMENT" at bounding box center [536, 320] width 92 height 24
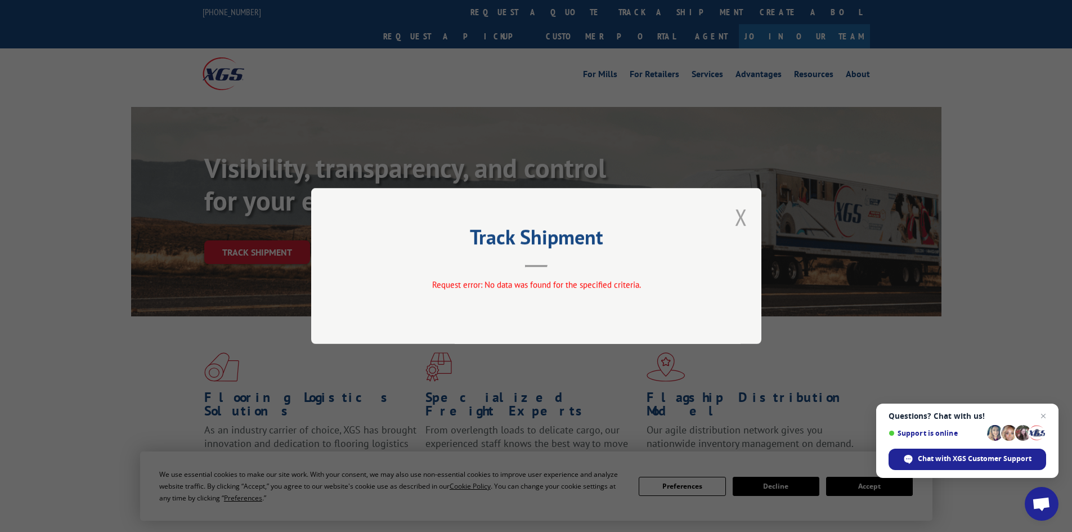
click at [746, 223] on button "Close modal" at bounding box center [741, 217] width 12 height 30
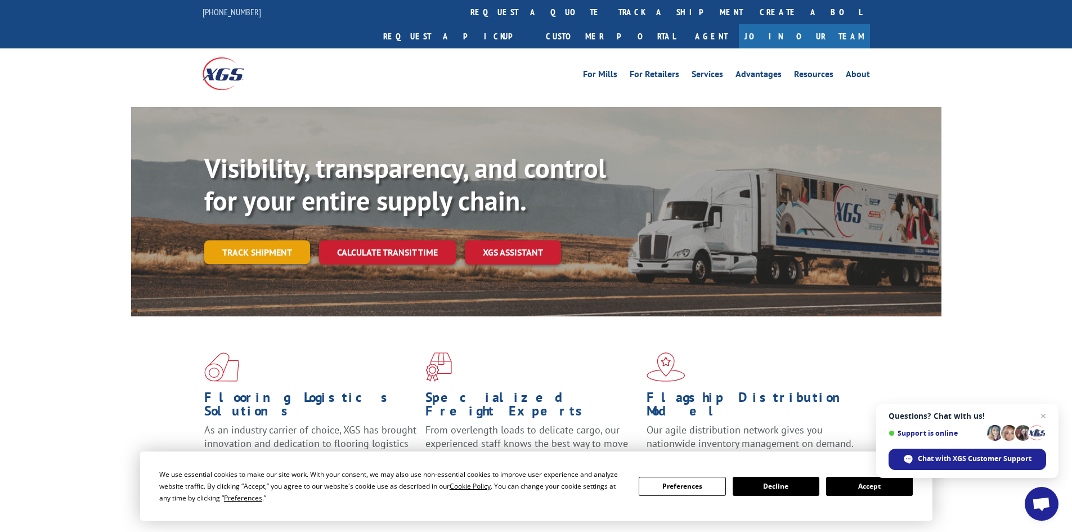
click at [262, 240] on link "Track shipment" at bounding box center [257, 252] width 106 height 24
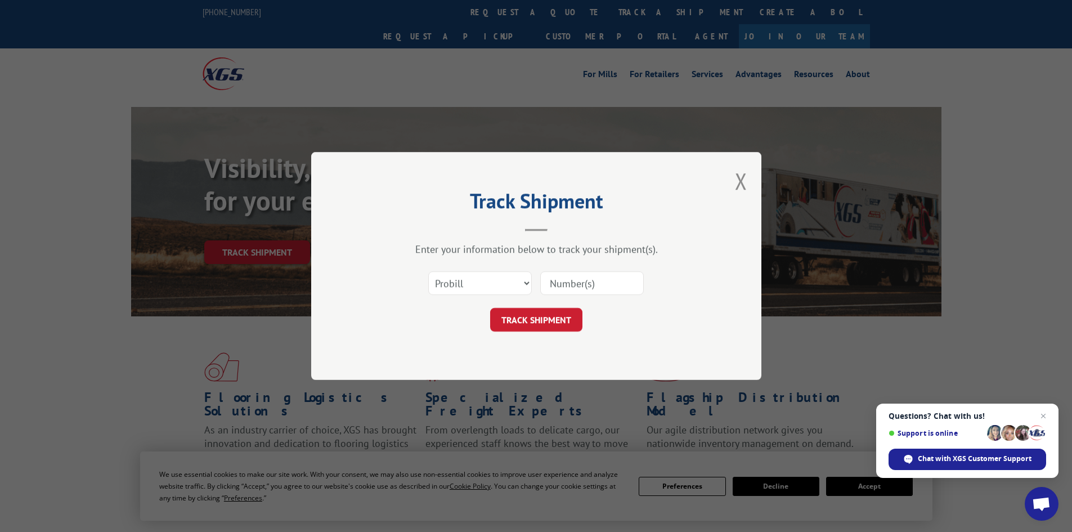
paste input "2878894"
type input "2878894"
drag, startPoint x: 493, startPoint y: 282, endPoint x: 484, endPoint y: 291, distance: 12.7
click at [492, 283] on select "Select category... Probill BOL PO" at bounding box center [480, 283] width 104 height 24
select select "bol"
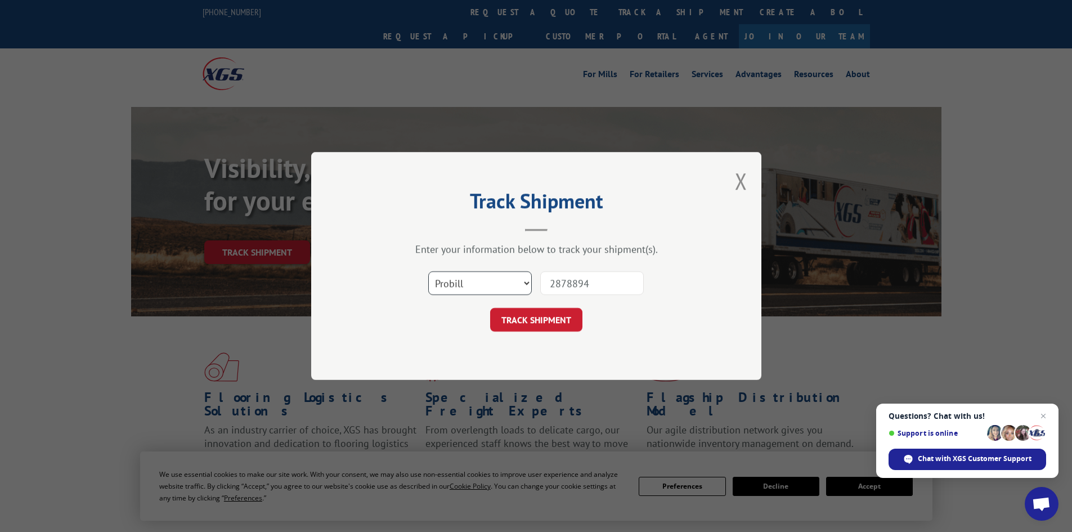
click at [428, 271] on select "Select category... Probill BOL PO" at bounding box center [480, 283] width 104 height 24
click at [510, 319] on button "TRACK SHIPMENT" at bounding box center [536, 320] width 92 height 24
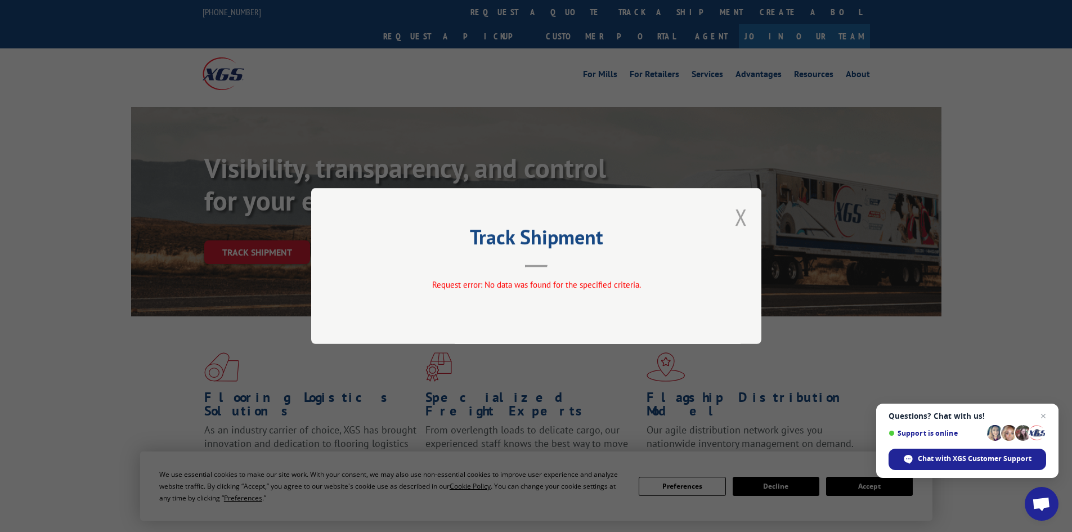
click at [739, 221] on button "Close modal" at bounding box center [741, 217] width 12 height 30
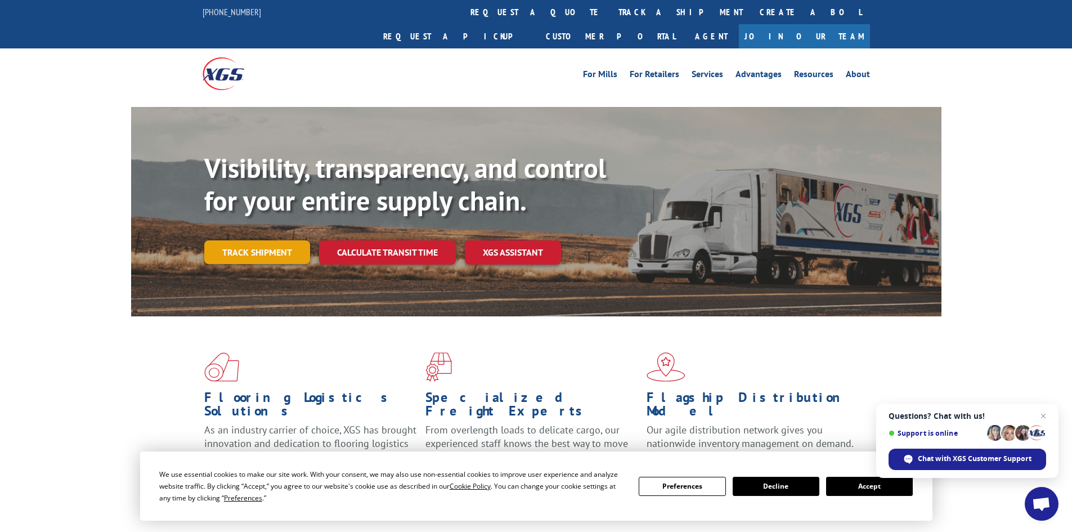
click at [275, 240] on link "Track shipment" at bounding box center [257, 252] width 106 height 24
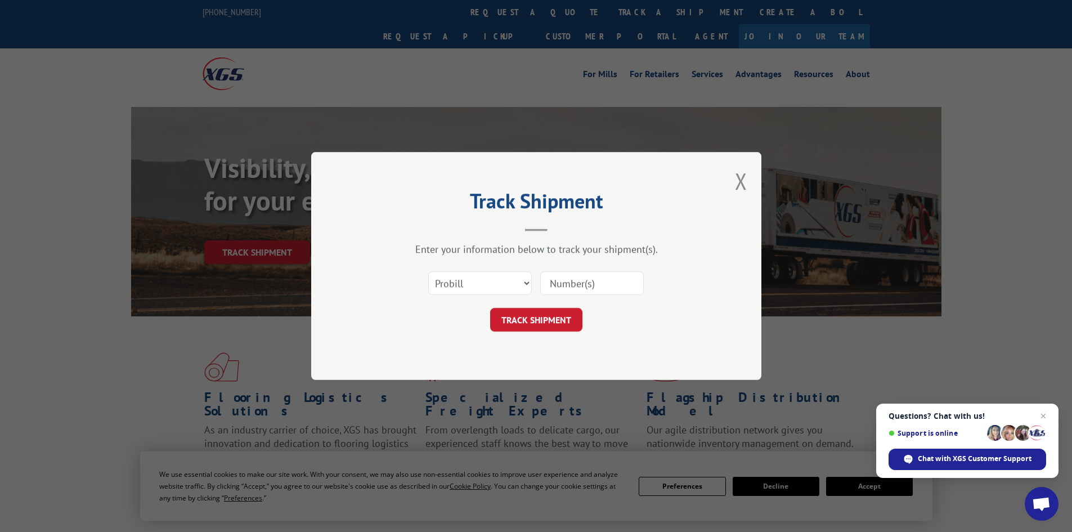
click at [574, 282] on input at bounding box center [592, 283] width 104 height 24
type input "2878897"
drag, startPoint x: 502, startPoint y: 279, endPoint x: 481, endPoint y: 293, distance: 24.4
click at [499, 279] on select "Select category... Probill BOL PO" at bounding box center [480, 283] width 104 height 24
select select "bol"
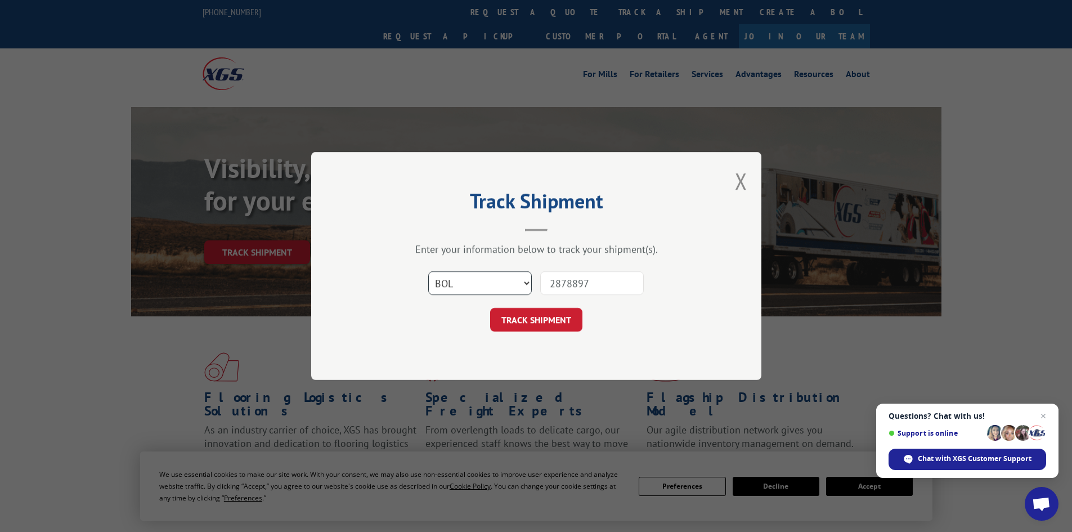
click at [428, 271] on select "Select category... Probill BOL PO" at bounding box center [480, 283] width 104 height 24
click at [531, 316] on button "TRACK SHIPMENT" at bounding box center [536, 320] width 92 height 24
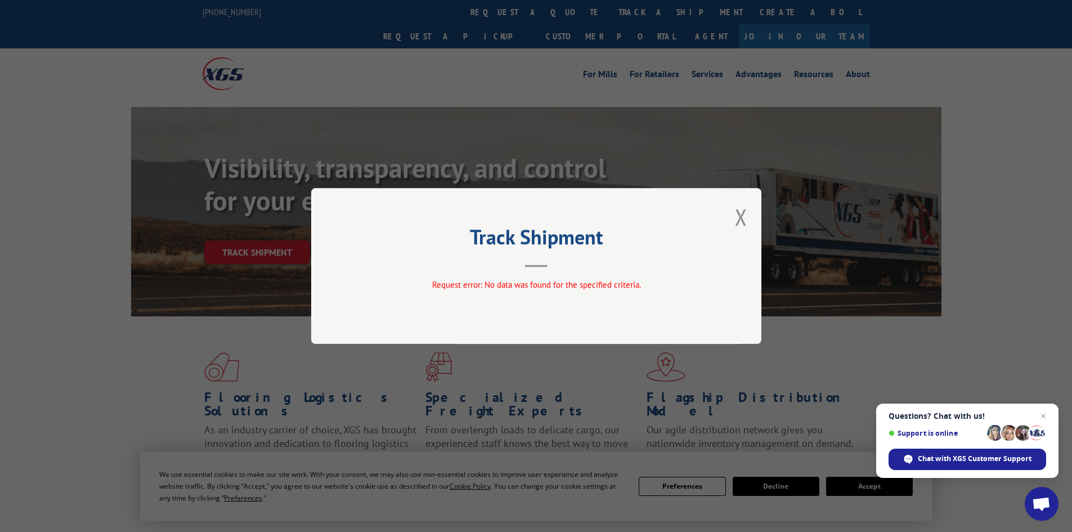
click at [737, 229] on button "Close modal" at bounding box center [741, 217] width 12 height 30
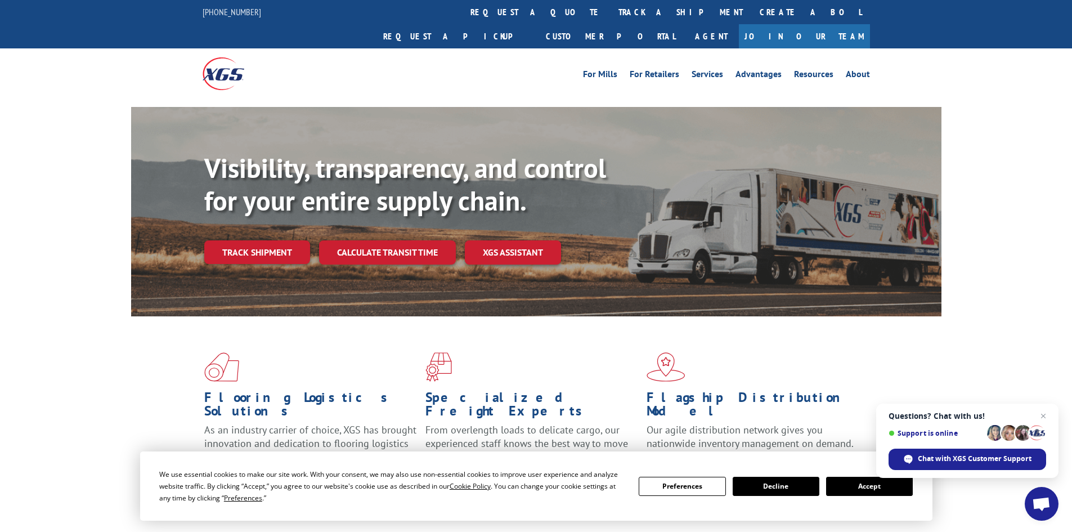
click at [278, 240] on link "Track shipment" at bounding box center [257, 252] width 106 height 24
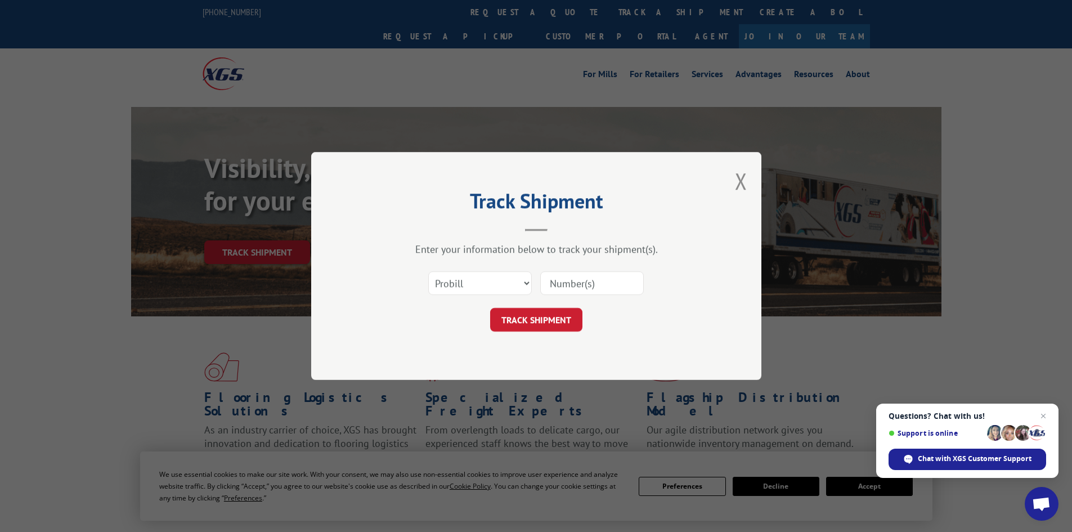
click at [579, 278] on input at bounding box center [592, 283] width 104 height 24
type input "2879420"
click at [499, 288] on select "Select category... Probill BOL PO" at bounding box center [480, 283] width 104 height 24
select select "bol"
click at [428, 271] on select "Select category... Probill BOL PO" at bounding box center [480, 283] width 104 height 24
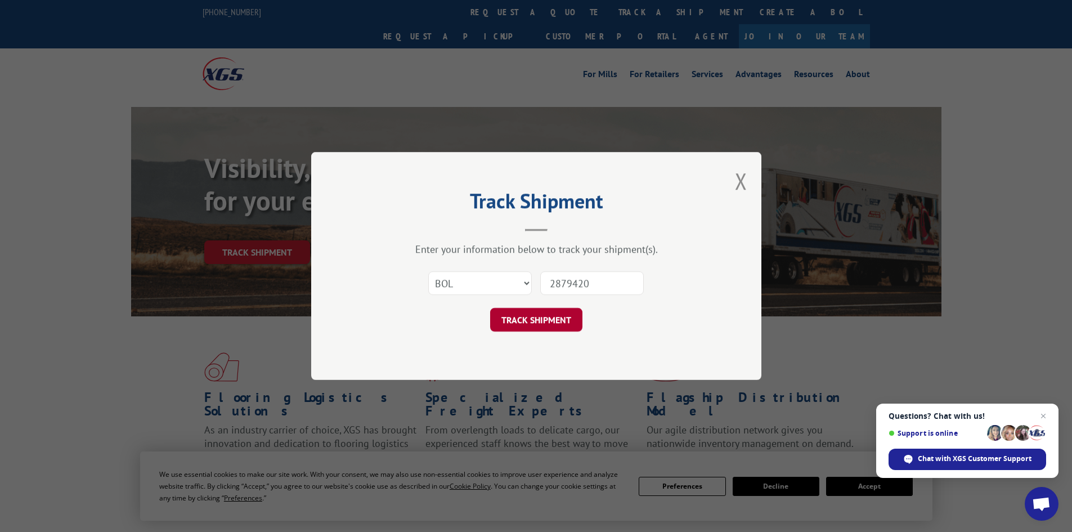
click at [538, 319] on button "TRACK SHIPMENT" at bounding box center [536, 320] width 92 height 24
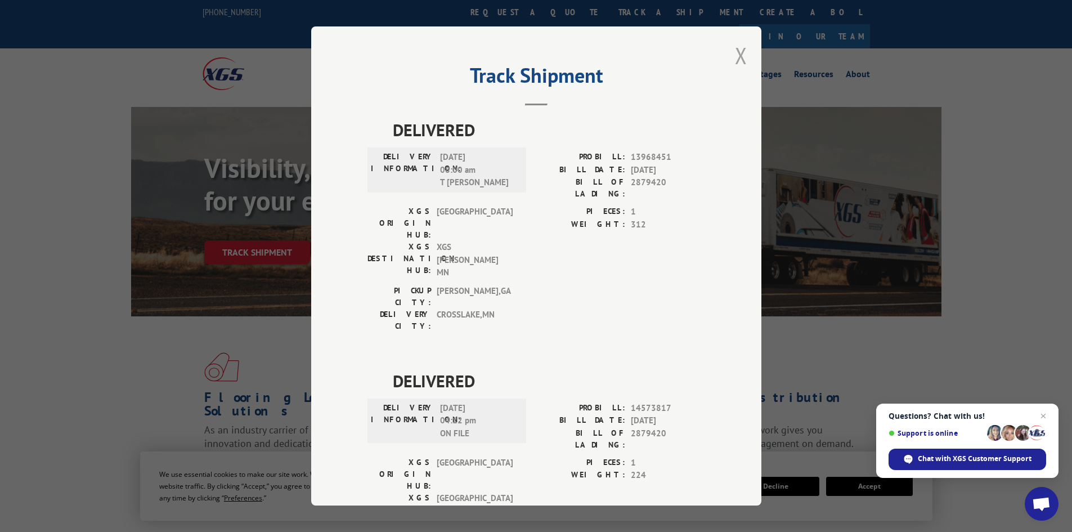
click at [740, 57] on button "Close modal" at bounding box center [741, 56] width 12 height 30
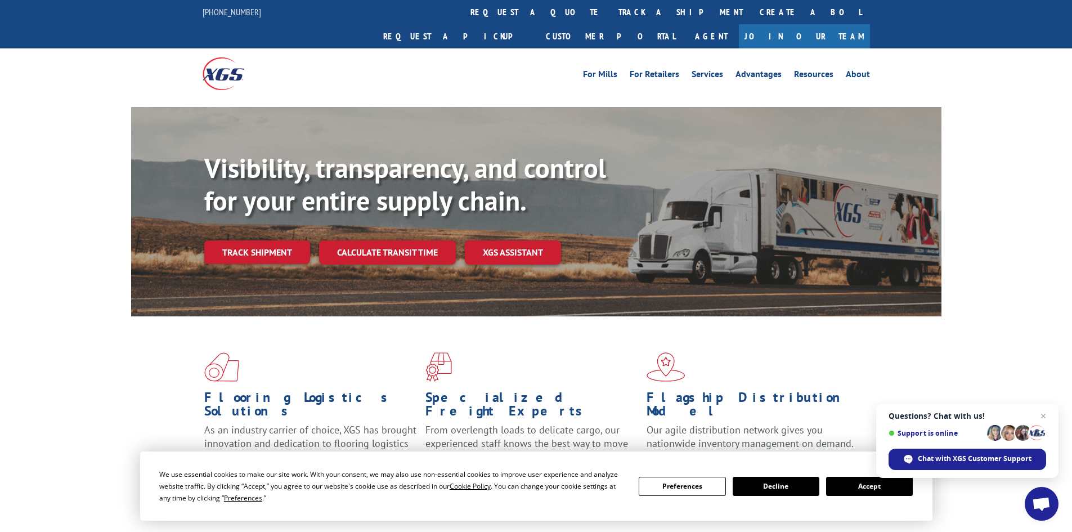
drag, startPoint x: 278, startPoint y: 233, endPoint x: 300, endPoint y: 235, distance: 22.1
click at [278, 240] on link "Track shipment" at bounding box center [257, 252] width 106 height 24
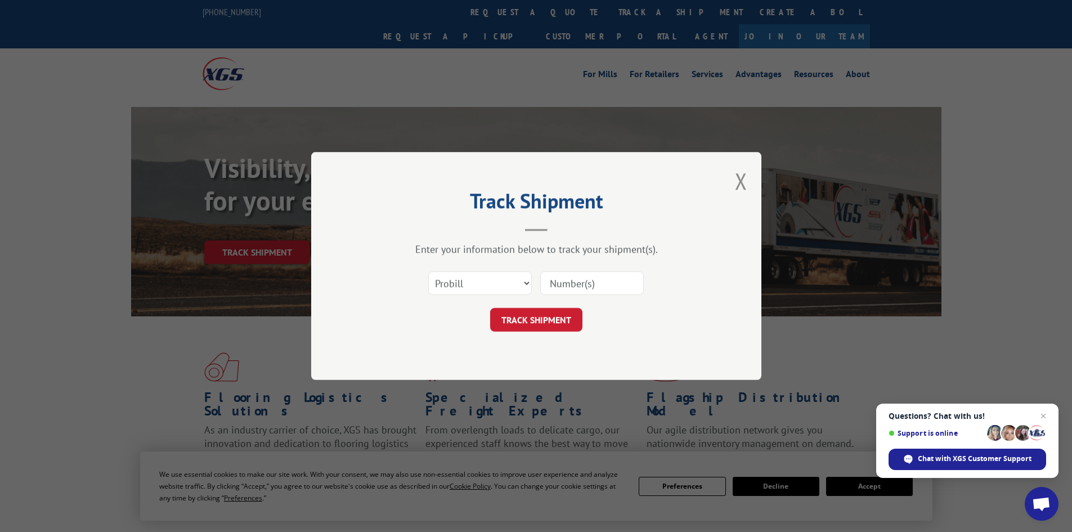
paste input "2880628"
type input "2880628"
click at [500, 286] on select "Select category... Probill BOL PO" at bounding box center [480, 283] width 104 height 24
select select "bol"
click at [428, 271] on select "Select category... Probill BOL PO" at bounding box center [480, 283] width 104 height 24
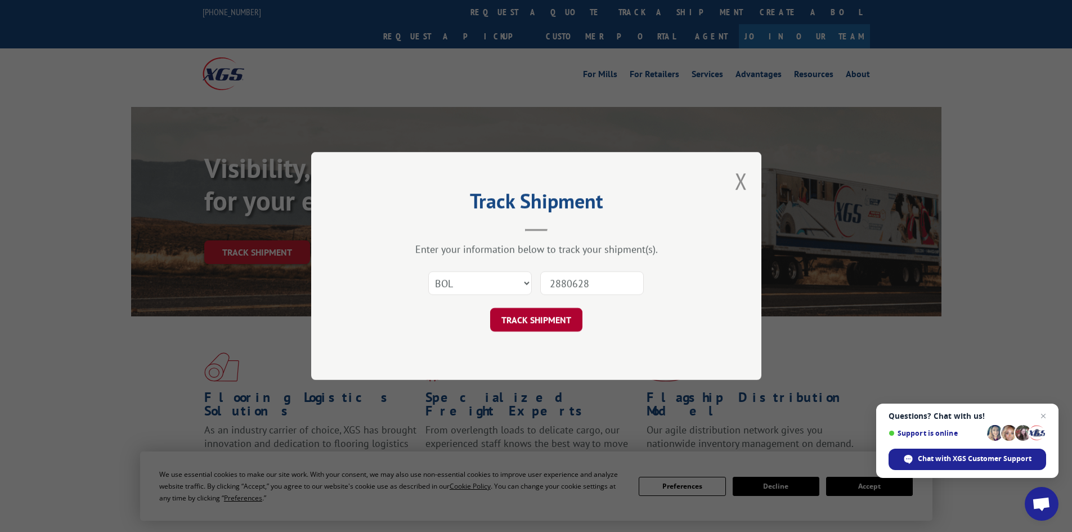
drag, startPoint x: 529, startPoint y: 326, endPoint x: 656, endPoint y: 326, distance: 127.8
click at [529, 326] on button "TRACK SHIPMENT" at bounding box center [536, 320] width 92 height 24
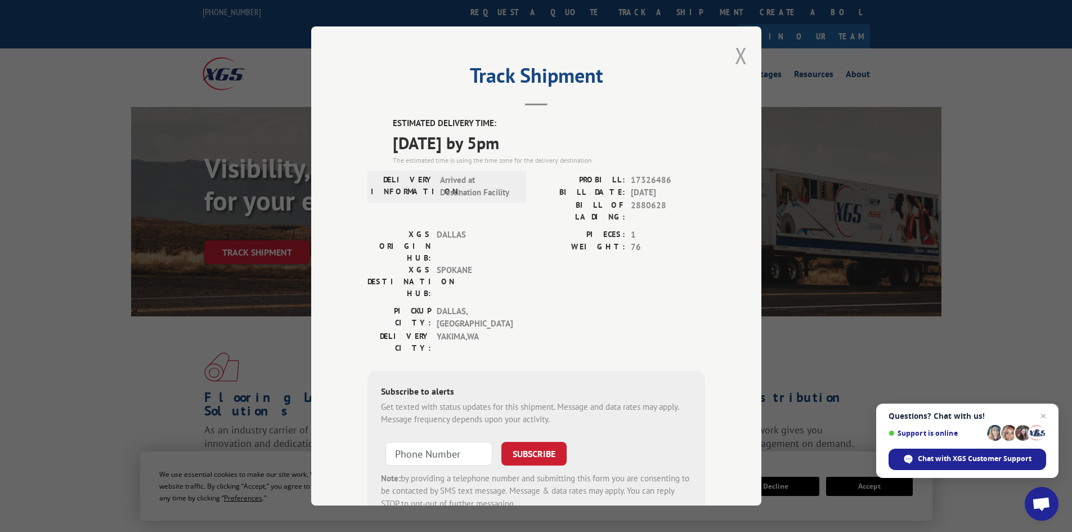
click at [741, 57] on button "Close modal" at bounding box center [741, 56] width 12 height 30
